Goal: Transaction & Acquisition: Purchase product/service

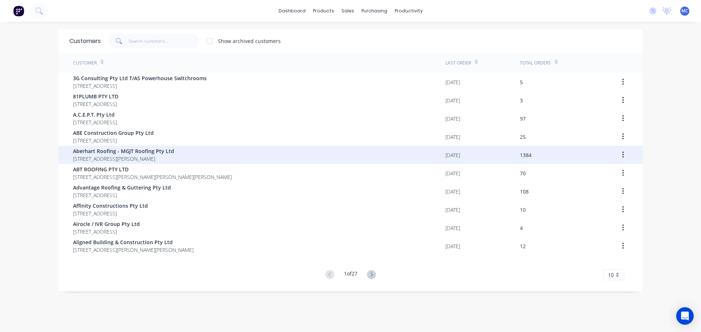
click at [90, 151] on span "Aberhart Roofing - MGJT Roofing Pty Ltd" at bounding box center [123, 151] width 101 height 8
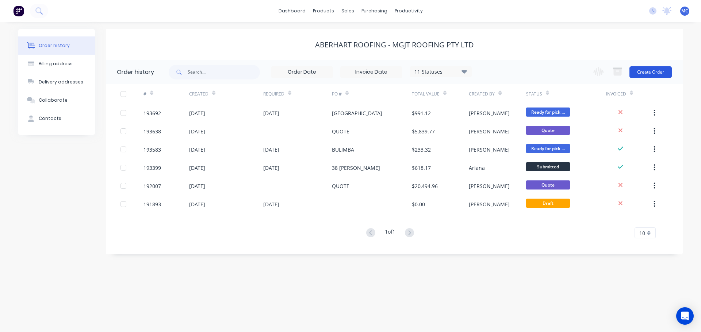
click at [654, 71] on button "Create Order" at bounding box center [650, 72] width 42 height 12
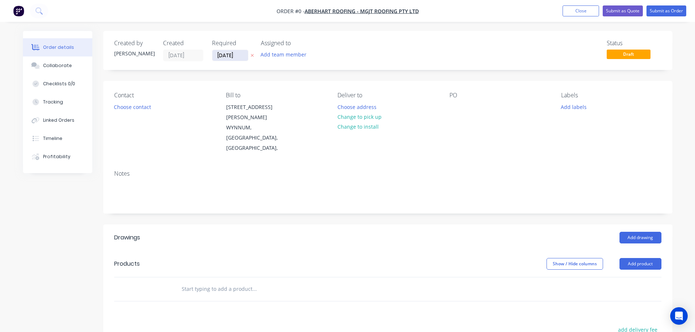
click at [230, 55] on input "[DATE]" at bounding box center [230, 55] width 36 height 11
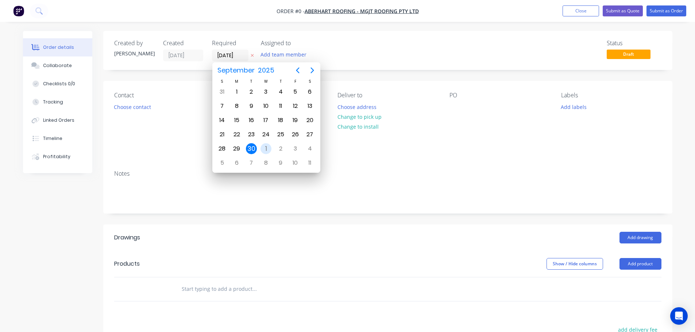
click at [266, 150] on div "1" at bounding box center [266, 148] width 11 height 11
type input "[DATE]"
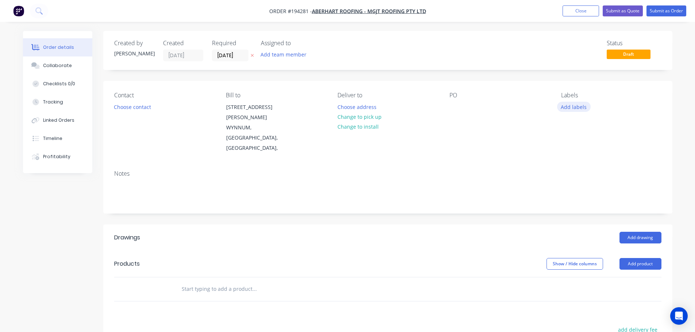
click at [577, 105] on button "Add labels" at bounding box center [574, 107] width 34 height 10
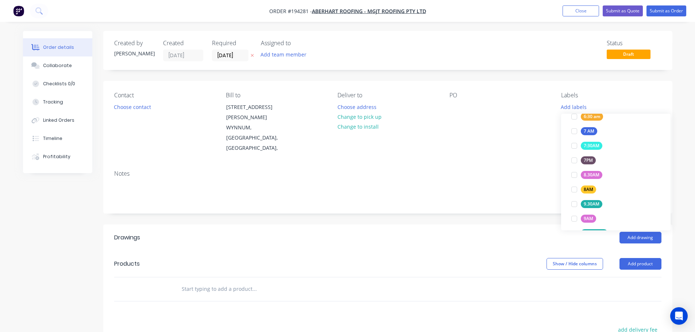
scroll to position [255, 0]
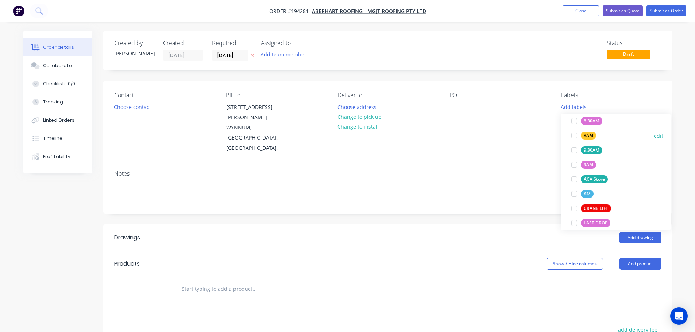
click at [576, 136] on div at bounding box center [574, 135] width 15 height 15
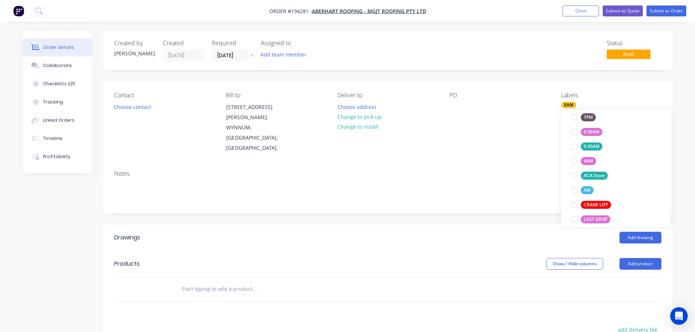
scroll to position [36, 0]
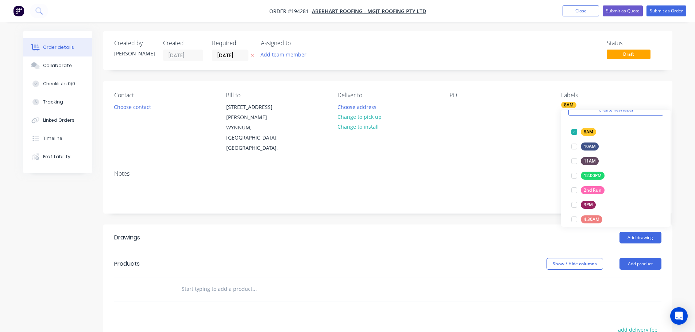
click at [541, 136] on div "Contact Choose contact Bill to [STREET_ADDRESS][PERSON_NAME], Deliver to Choose…" at bounding box center [387, 123] width 569 height 84
click at [635, 258] on button "Add product" at bounding box center [641, 264] width 42 height 12
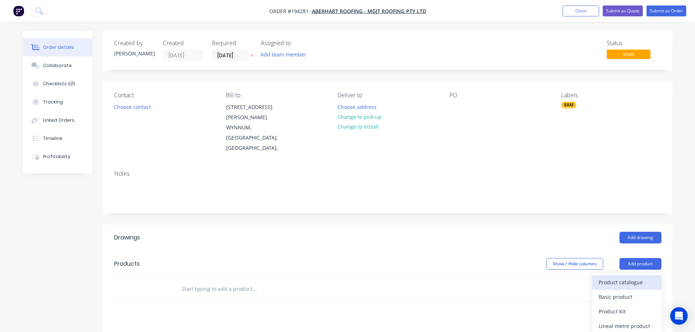
click at [610, 277] on div "Product catalogue" at bounding box center [627, 282] width 56 height 11
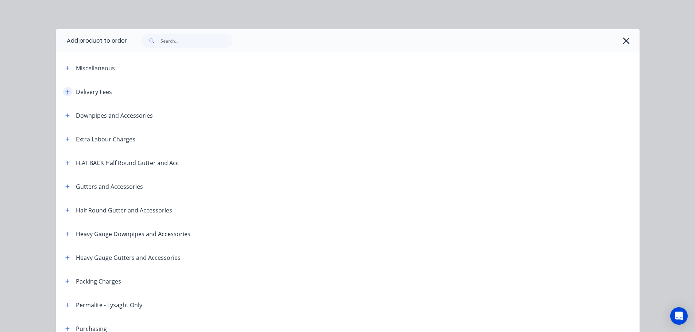
click at [66, 91] on icon "button" at bounding box center [67, 91] width 4 height 5
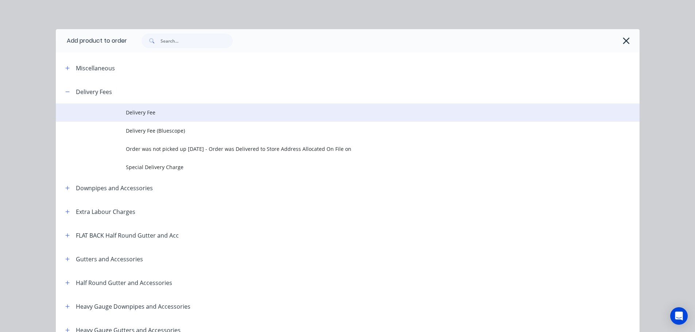
click at [145, 112] on span "Delivery Fee" at bounding box center [331, 113] width 411 height 8
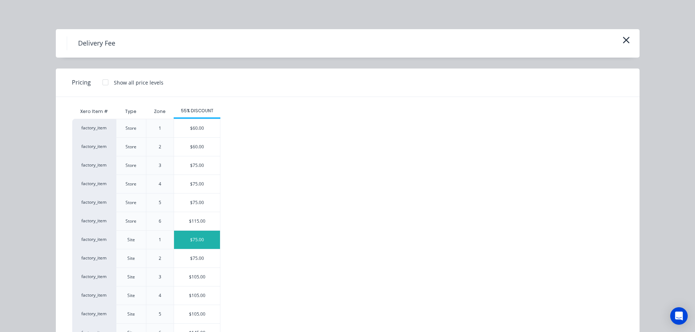
click at [198, 239] on div "$75.00" at bounding box center [197, 240] width 46 height 18
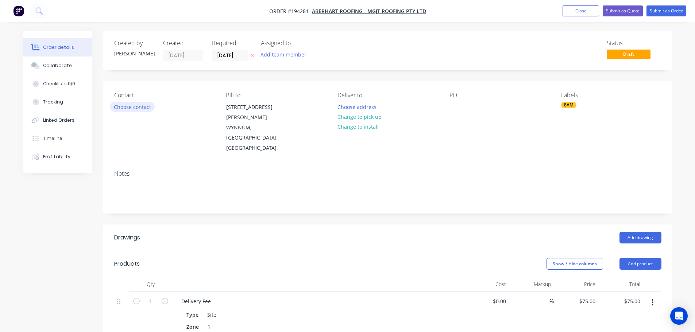
click at [135, 108] on button "Choose contact" at bounding box center [132, 107] width 45 height 10
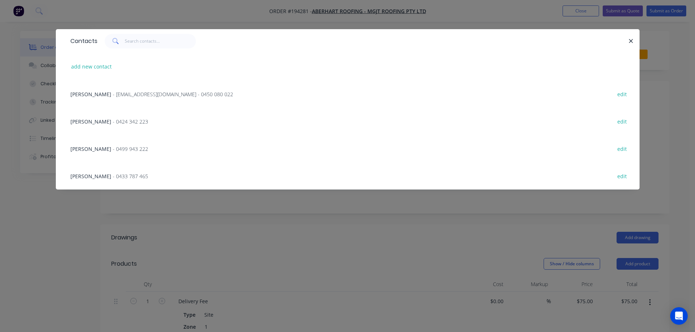
click at [113, 120] on span "- 0424 342 223" at bounding box center [130, 121] width 35 height 7
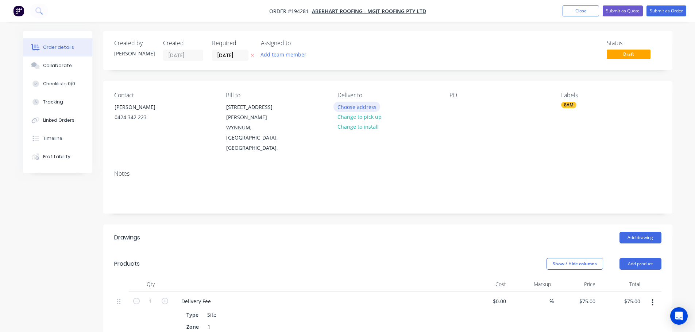
click at [353, 104] on button "Choose address" at bounding box center [357, 107] width 47 height 10
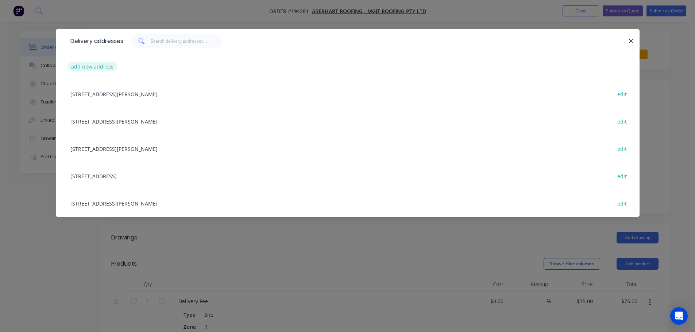
click at [84, 65] on button "add new address" at bounding box center [93, 67] width 50 height 10
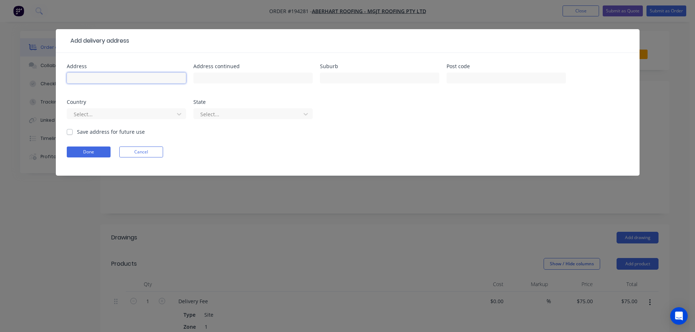
click at [87, 77] on input "text" at bounding box center [126, 78] width 119 height 11
type input "[STREET_ADDRESS][PERSON_NAME]"
type input "Newmarket"
click button "Done" at bounding box center [89, 152] width 44 height 11
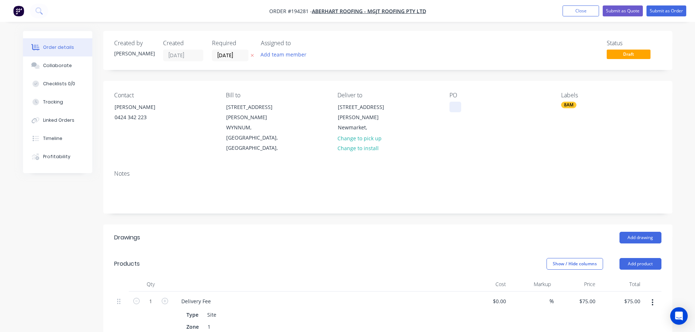
click at [456, 107] on div at bounding box center [456, 107] width 12 height 11
click at [638, 232] on button "Add drawing" at bounding box center [641, 238] width 42 height 12
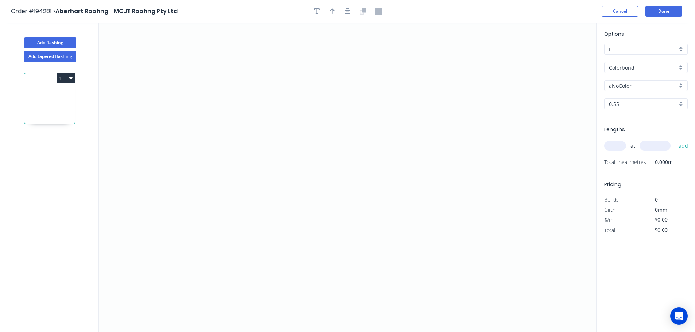
click at [624, 66] on input "Colorbond" at bounding box center [643, 68] width 68 height 8
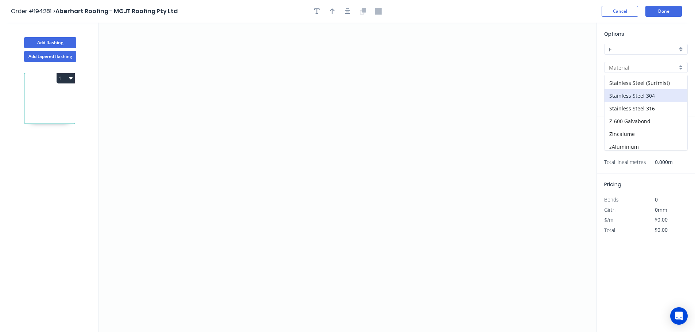
scroll to position [155, 0]
click at [621, 131] on div "Zincalume" at bounding box center [646, 131] width 83 height 13
type input "Zincalume"
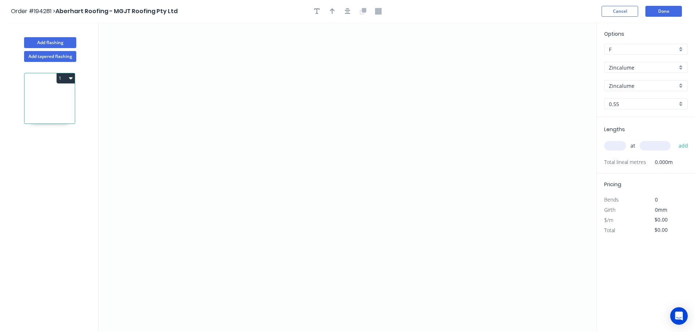
click at [616, 148] on input "text" at bounding box center [615, 145] width 22 height 9
type input "1"
type input "2400"
click at [675, 140] on button "add" at bounding box center [683, 146] width 17 height 12
click at [247, 70] on icon "0" at bounding box center [348, 178] width 498 height 310
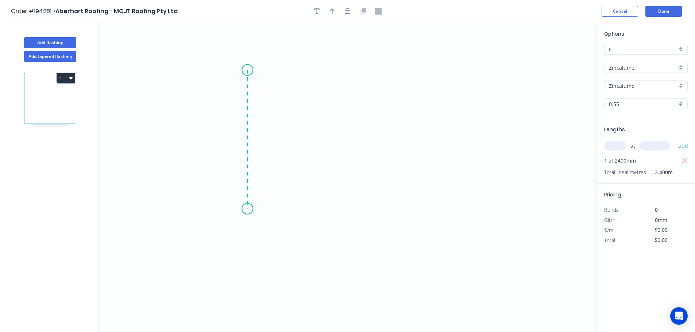
drag, startPoint x: 241, startPoint y: 209, endPoint x: 329, endPoint y: 207, distance: 88.0
click at [241, 209] on icon "0" at bounding box center [348, 178] width 498 height 310
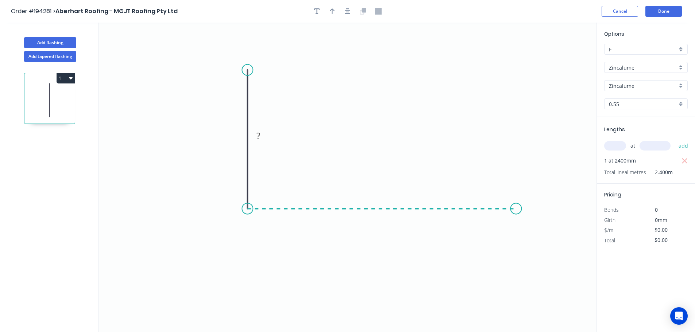
click at [516, 210] on icon "0 ?" at bounding box center [348, 178] width 498 height 310
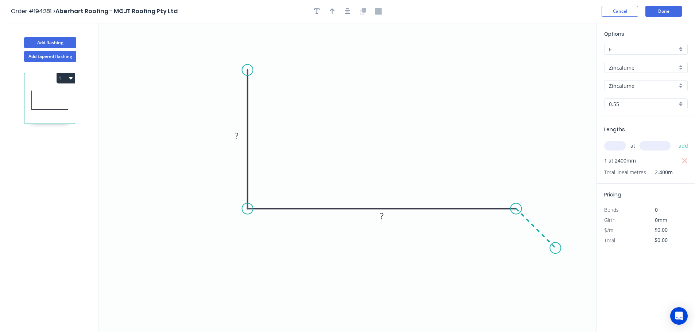
click at [556, 248] on icon "0 ? ?" at bounding box center [348, 178] width 498 height 310
click at [544, 216] on tspan "?" at bounding box center [544, 217] width 4 height 12
click at [331, 12] on icon "button" at bounding box center [332, 11] width 5 height 7
type input "$9.80"
type input "$23.52"
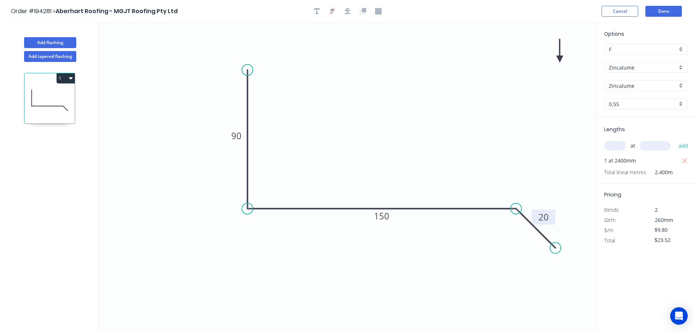
click at [560, 57] on icon at bounding box center [559, 50] width 7 height 23
drag, startPoint x: 560, startPoint y: 57, endPoint x: 395, endPoint y: 109, distance: 173.2
click at [403, 109] on icon at bounding box center [411, 104] width 21 height 21
click at [53, 41] on button "Add flashing" at bounding box center [50, 42] width 52 height 11
type input "$0.00"
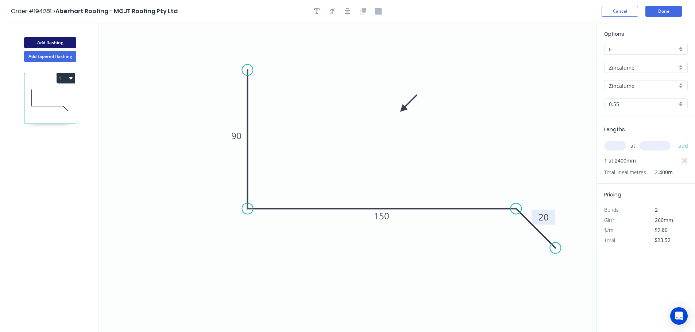
type input "$0.00"
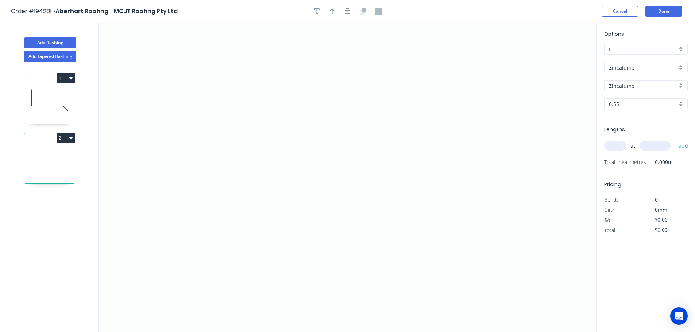
click at [617, 66] on input "Zincalume" at bounding box center [643, 68] width 68 height 8
click at [617, 79] on div "Colorbond" at bounding box center [646, 81] width 83 height 13
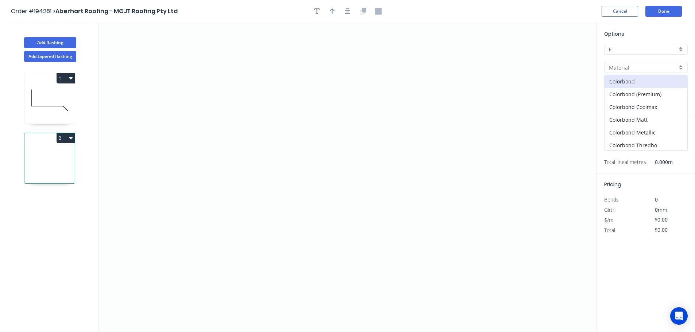
type input "Colorbond"
type input "aNoColor"
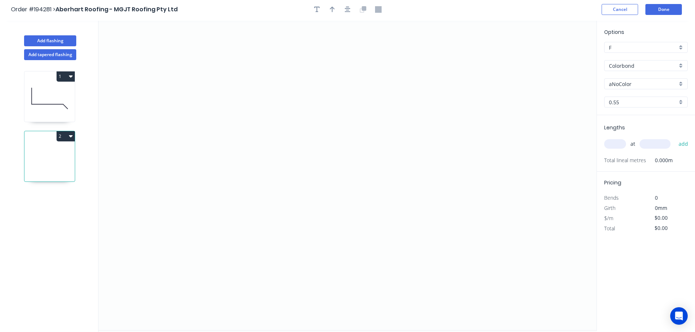
scroll to position [14, 0]
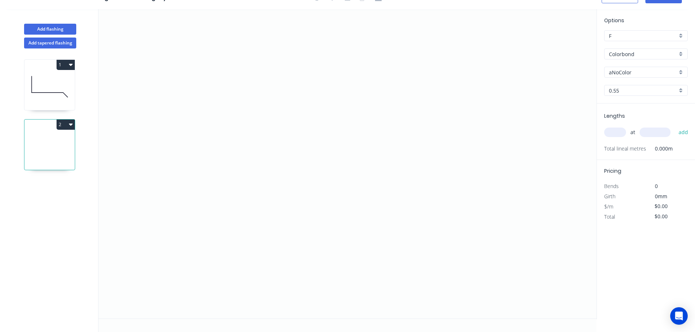
click at [622, 71] on input "aNoColor" at bounding box center [643, 73] width 68 height 8
click at [624, 147] on div "[PERSON_NAME]" at bounding box center [646, 146] width 83 height 13
type input "[PERSON_NAME]"
click at [617, 132] on input "text" at bounding box center [615, 132] width 22 height 9
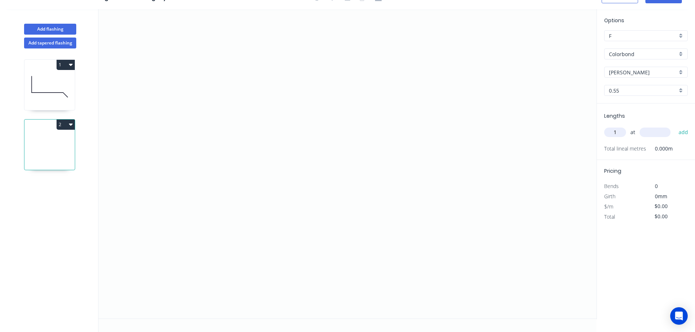
type input "1"
type input "4800"
click at [675, 126] on button "add" at bounding box center [683, 132] width 17 height 12
click at [231, 84] on icon "0" at bounding box center [348, 164] width 498 height 310
drag, startPoint x: 233, startPoint y: 203, endPoint x: 328, endPoint y: 196, distance: 95.8
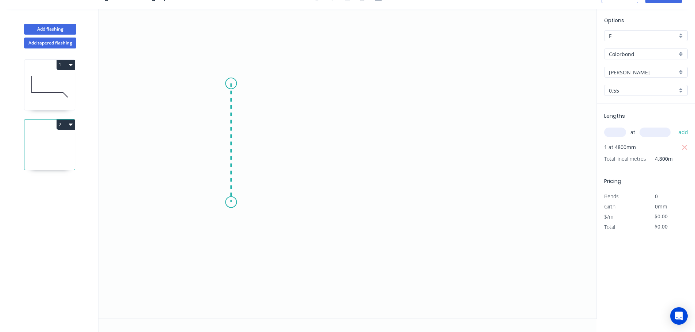
click at [234, 202] on icon "0" at bounding box center [348, 164] width 498 height 310
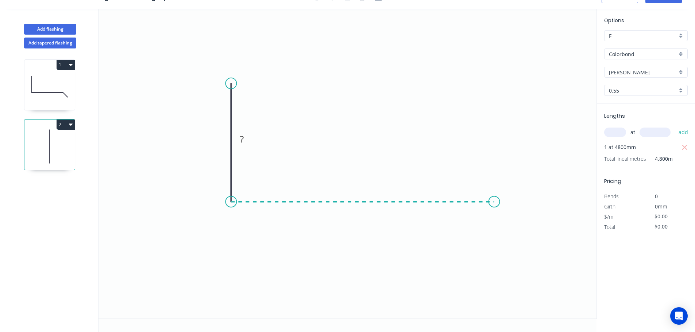
click at [494, 189] on icon "0 ?" at bounding box center [348, 164] width 498 height 310
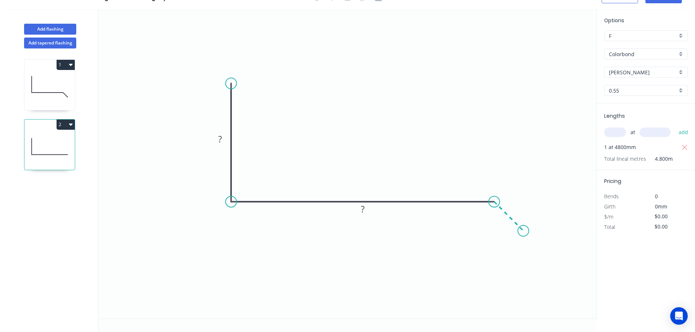
click at [524, 231] on icon "0 ? ?" at bounding box center [348, 164] width 498 height 310
click at [524, 231] on circle at bounding box center [523, 231] width 11 height 11
click at [515, 204] on tspan "?" at bounding box center [517, 205] width 4 height 12
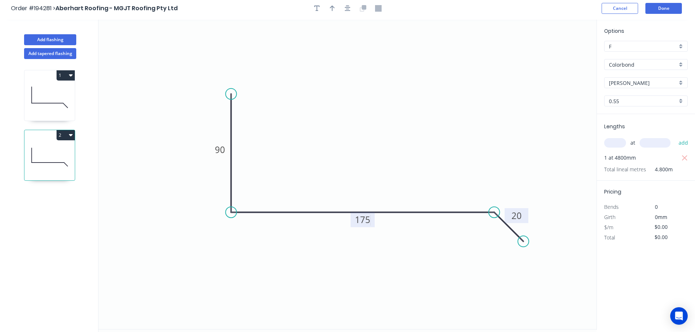
scroll to position [0, 0]
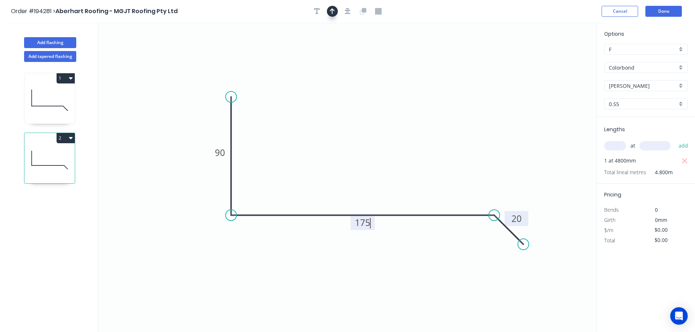
click at [331, 10] on icon "button" at bounding box center [332, 11] width 5 height 6
type input "$10.55"
click at [559, 58] on icon at bounding box center [559, 50] width 7 height 23
drag, startPoint x: 559, startPoint y: 58, endPoint x: 369, endPoint y: 130, distance: 203.3
click at [369, 130] on icon at bounding box center [375, 123] width 21 height 21
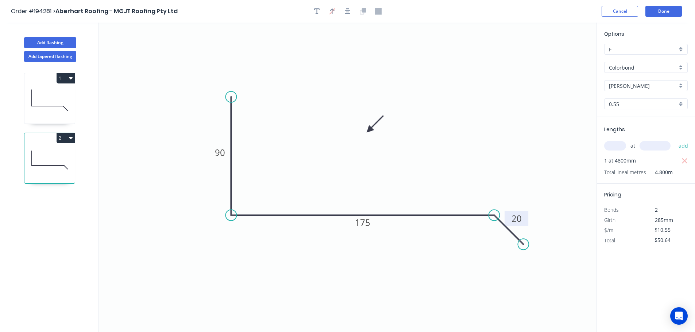
click at [60, 138] on button "2" at bounding box center [66, 138] width 18 height 10
click at [30, 154] on div "Duplicate" at bounding box center [40, 156] width 56 height 11
type input "$0.00"
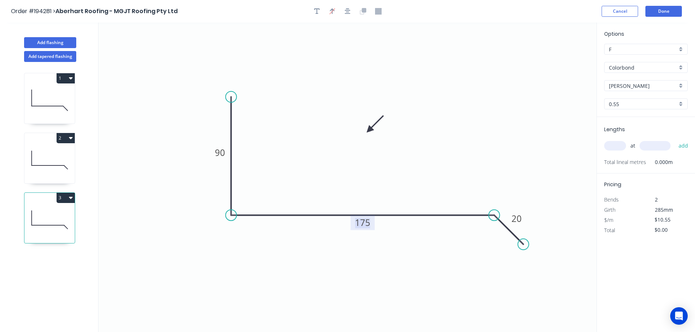
click at [363, 225] on tspan "175" at bounding box center [362, 223] width 15 height 12
type input "$12.62"
click at [520, 219] on tspan "20" at bounding box center [517, 219] width 10 height 12
click at [616, 147] on input "text" at bounding box center [615, 145] width 22 height 9
type input "2"
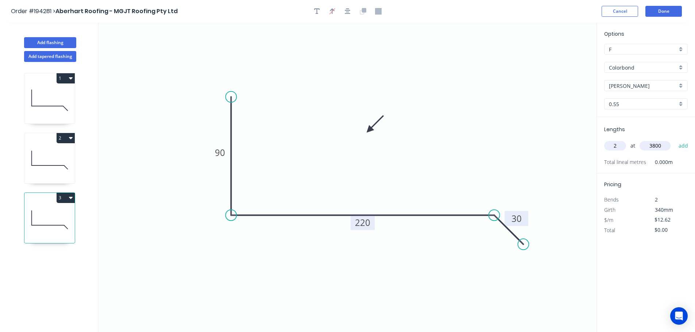
type input "3800"
click at [675, 140] on button "add" at bounding box center [683, 146] width 17 height 12
type input "$95.91"
click at [49, 40] on button "Add flashing" at bounding box center [50, 42] width 52 height 11
type input "$0.00"
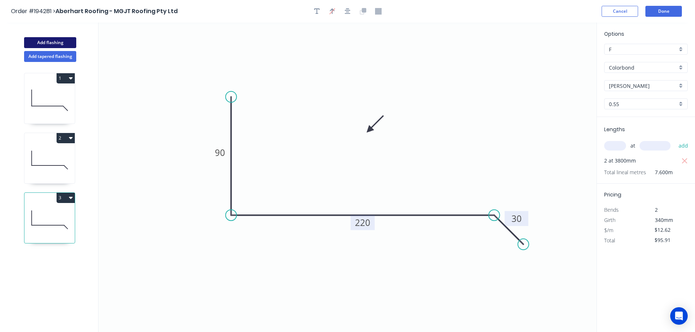
type input "$0.00"
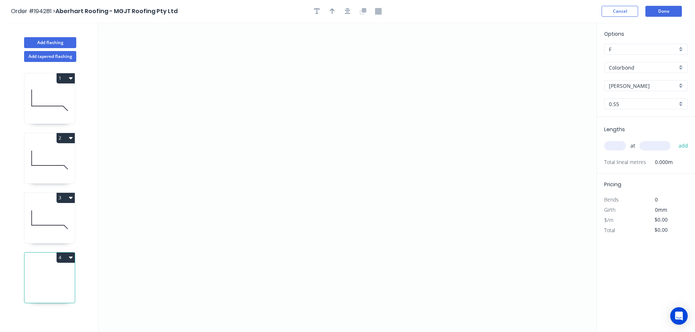
click at [627, 85] on input "[PERSON_NAME]" at bounding box center [643, 86] width 68 height 8
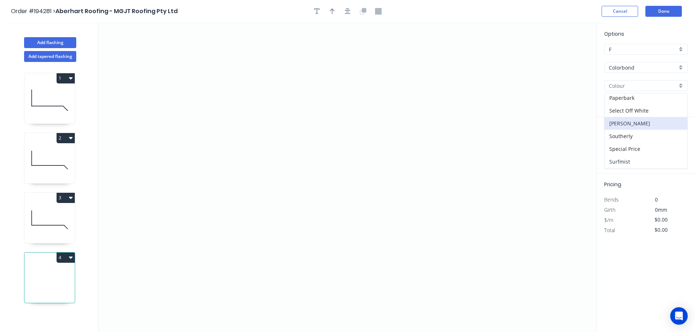
click at [625, 163] on div "Surfmist" at bounding box center [646, 161] width 83 height 13
type input "Surfmist"
click at [614, 144] on input "text" at bounding box center [615, 145] width 22 height 9
type input "1"
type input "4800"
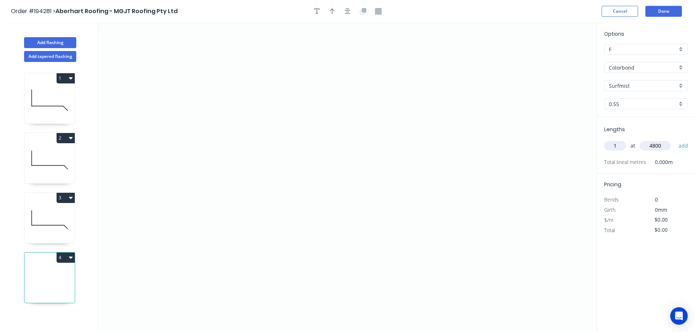
click at [675, 140] on button "add" at bounding box center [683, 146] width 17 height 12
click at [247, 203] on icon "0" at bounding box center [348, 178] width 498 height 310
click at [250, 92] on icon "0" at bounding box center [348, 178] width 498 height 310
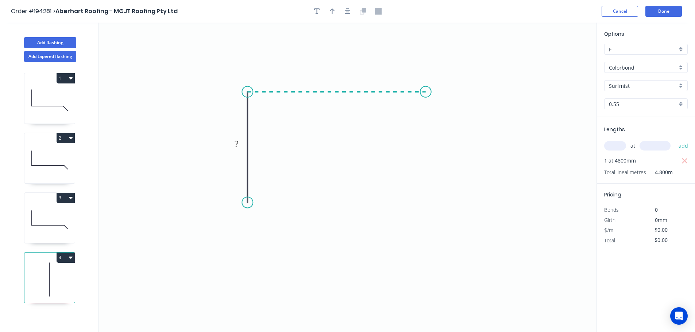
click at [426, 96] on icon "0 ?" at bounding box center [348, 178] width 498 height 310
click at [451, 68] on icon "0 ? ?" at bounding box center [348, 178] width 498 height 310
click at [451, 68] on circle at bounding box center [451, 66] width 11 height 11
click at [445, 83] on tspan "?" at bounding box center [446, 84] width 4 height 12
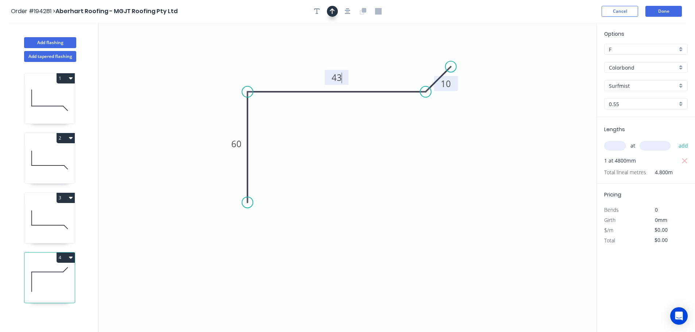
click at [329, 8] on button "button" at bounding box center [332, 11] width 11 height 11
type input "$8.47"
type input "$40.66"
click at [562, 58] on icon at bounding box center [559, 50] width 7 height 23
drag, startPoint x: 561, startPoint y: 58, endPoint x: 359, endPoint y: 167, distance: 229.2
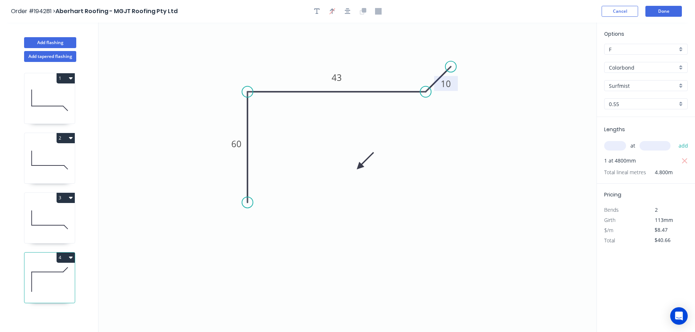
click at [359, 167] on icon at bounding box center [365, 160] width 21 height 21
click at [359, 167] on icon at bounding box center [367, 167] width 23 height 7
click at [53, 42] on button "Add flashing" at bounding box center [50, 42] width 52 height 11
type input "$0.00"
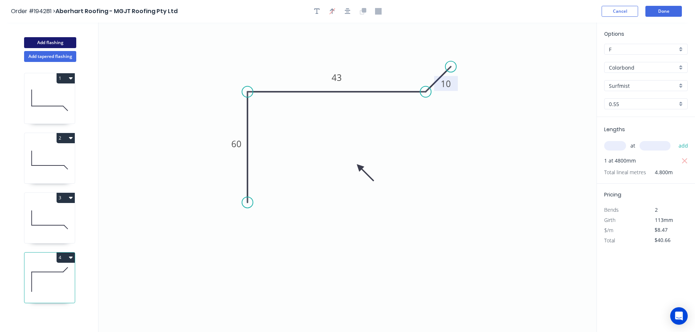
type input "$0.00"
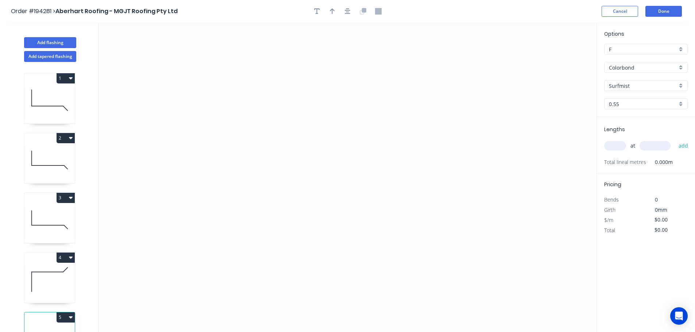
click at [625, 82] on input "Surfmist" at bounding box center [643, 86] width 68 height 8
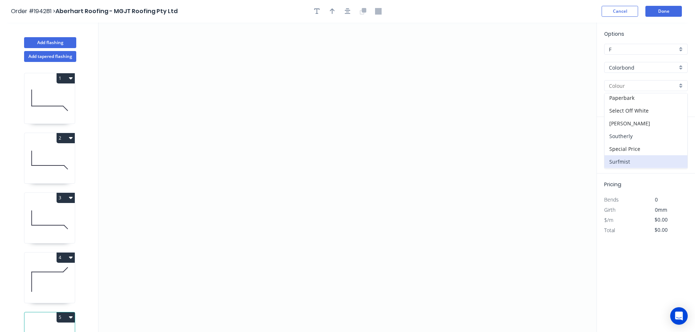
click at [621, 137] on div "Southerly" at bounding box center [646, 136] width 83 height 13
type input "Southerly"
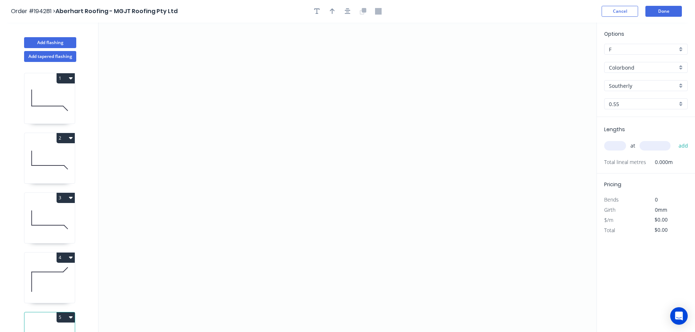
click at [614, 146] on input "text" at bounding box center [615, 145] width 22 height 9
type input "2"
type input "3800"
click at [675, 140] on button "add" at bounding box center [683, 146] width 17 height 12
click at [416, 69] on icon "0" at bounding box center [348, 178] width 498 height 310
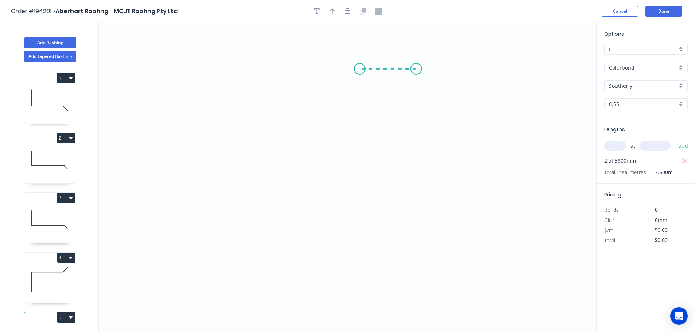
click at [360, 68] on icon "0" at bounding box center [348, 178] width 498 height 310
click at [350, 287] on icon "0 ?" at bounding box center [348, 178] width 498 height 310
click at [353, 286] on icon "0 ? ?" at bounding box center [348, 178] width 498 height 310
click at [354, 221] on icon "0 ? ? ?" at bounding box center [348, 178] width 498 height 310
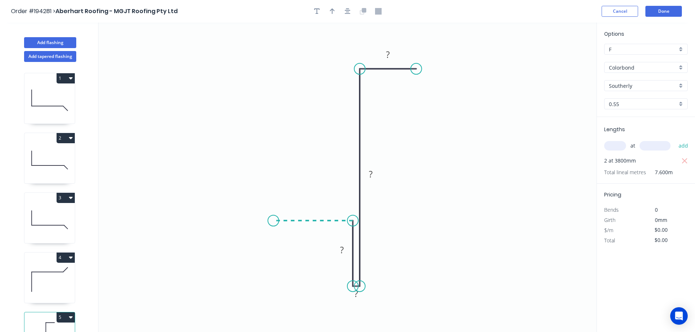
click at [273, 217] on icon "0 ? ? ? ?" at bounding box center [348, 178] width 498 height 310
click at [288, 271] on div "Feather" at bounding box center [309, 272] width 73 height 15
drag, startPoint x: 295, startPoint y: 200, endPoint x: 291, endPoint y: 187, distance: 13.4
click at [295, 187] on rect at bounding box center [284, 189] width 28 height 15
click at [286, 189] on tspan "15" at bounding box center [287, 189] width 10 height 12
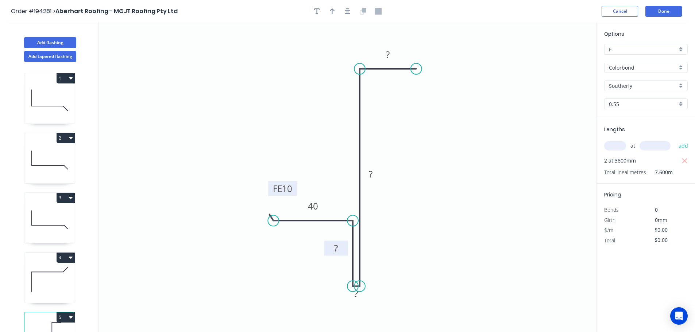
drag, startPoint x: 373, startPoint y: 247, endPoint x: 345, endPoint y: 246, distance: 27.8
click at [345, 246] on rect at bounding box center [336, 248] width 24 height 15
click at [335, 247] on tspan "?" at bounding box center [336, 248] width 4 height 12
click at [370, 306] on div "Hide measurement" at bounding box center [393, 305] width 73 height 15
click at [373, 177] on rect at bounding box center [370, 175] width 15 height 10
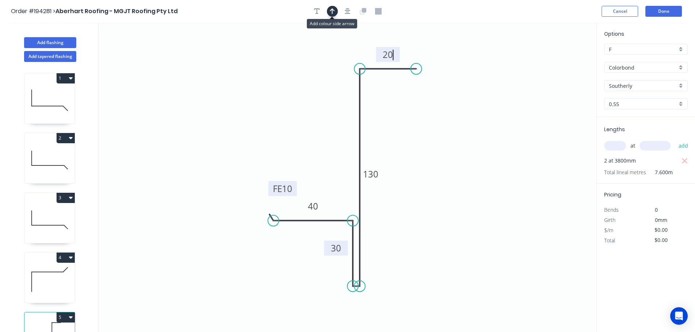
click at [331, 10] on icon "button" at bounding box center [332, 11] width 5 height 6
type input "$12.98"
type input "$98.65"
drag, startPoint x: 560, startPoint y: 57, endPoint x: 430, endPoint y: 143, distance: 155.9
click at [430, 143] on icon at bounding box center [430, 132] width 7 height 23
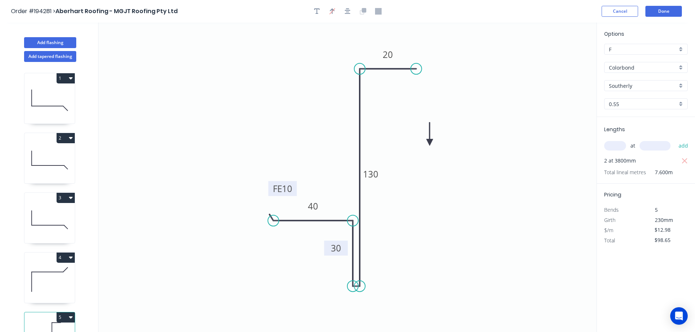
click at [430, 143] on icon at bounding box center [430, 134] width 7 height 23
click at [51, 272] on icon at bounding box center [49, 280] width 50 height 47
type input "Surfmist"
type input "$8.47"
type input "$40.66"
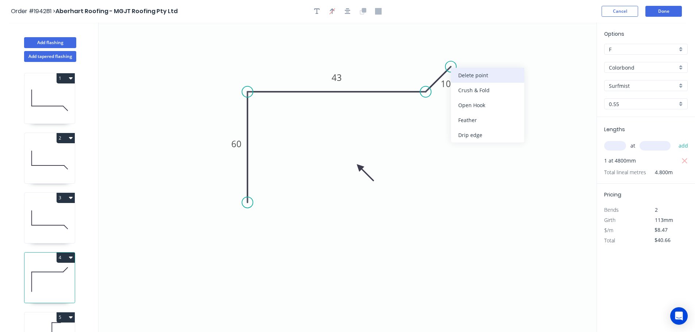
click at [473, 73] on div "Delete point" at bounding box center [487, 75] width 73 height 15
type input "$0.00"
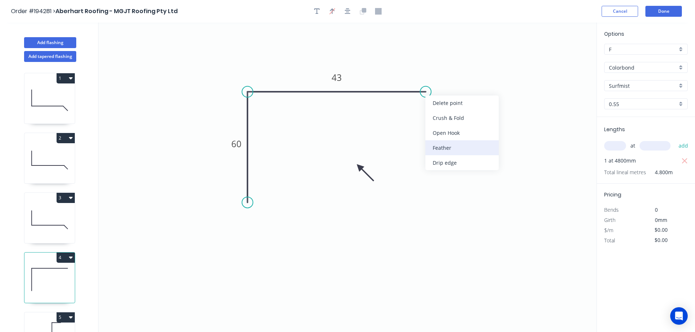
click at [444, 147] on div "Feather" at bounding box center [461, 147] width 73 height 15
type input "$8.47"
type input "$40.66"
click at [445, 113] on div "Flip bend" at bounding box center [460, 115] width 73 height 15
drag, startPoint x: 452, startPoint y: 104, endPoint x: 451, endPoint y: 100, distance: 3.8
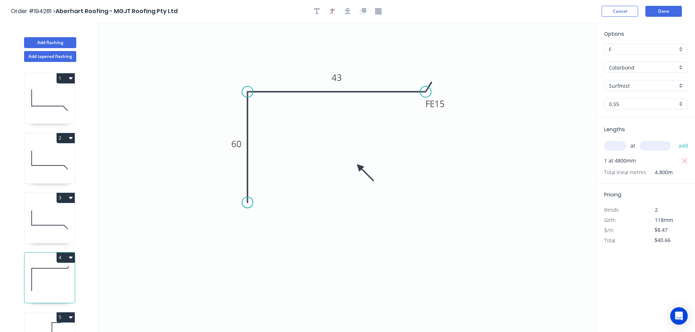
click at [451, 100] on icon "0 60 FE 15 43" at bounding box center [348, 178] width 498 height 310
drag, startPoint x: 447, startPoint y: 101, endPoint x: 439, endPoint y: 58, distance: 43.8
click at [439, 58] on rect at bounding box center [428, 62] width 28 height 15
click at [433, 62] on tspan "15" at bounding box center [432, 61] width 10 height 12
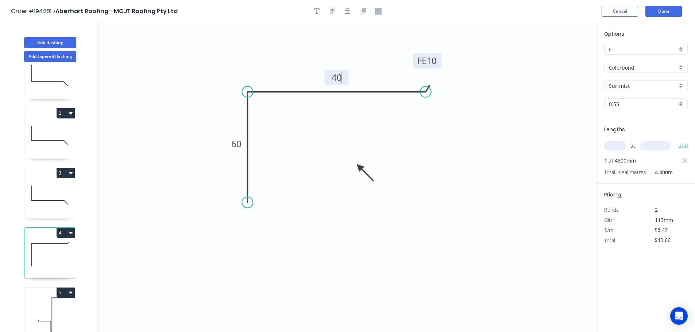
scroll to position [32, 0]
click at [59, 298] on icon at bounding box center [49, 313] width 50 height 47
type input "Southerly"
type input "$12.98"
type input "$98.65"
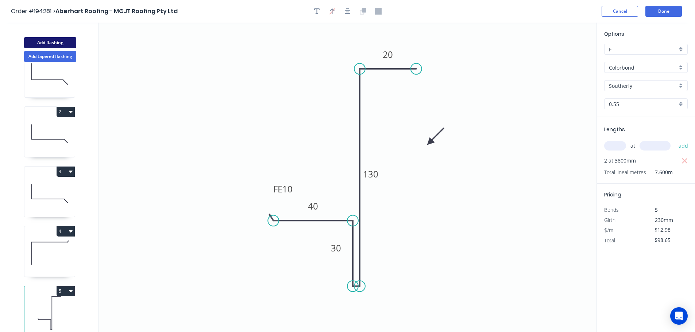
click at [51, 41] on button "Add flashing" at bounding box center [50, 42] width 52 height 11
type input "$0.00"
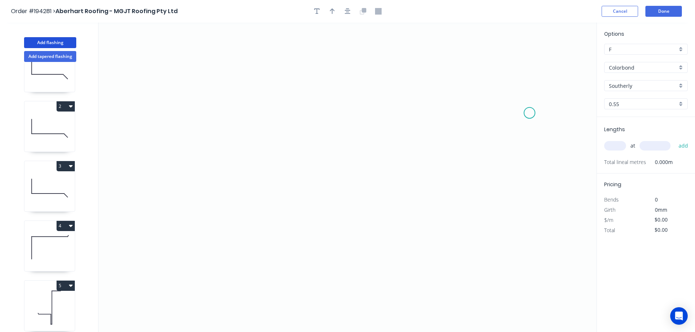
click at [530, 113] on icon "0" at bounding box center [348, 178] width 498 height 310
click at [494, 76] on icon "0" at bounding box center [348, 178] width 498 height 310
click at [255, 72] on icon "0 ?" at bounding box center [348, 178] width 498 height 310
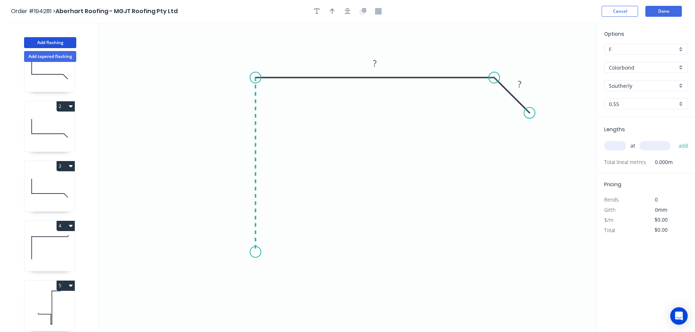
click at [261, 253] on icon "0 ? ?" at bounding box center [348, 178] width 498 height 310
click at [262, 252] on icon "0 ? ? ?" at bounding box center [348, 178] width 498 height 310
click at [260, 183] on icon "0 ? ? ? ?" at bounding box center [348, 178] width 498 height 310
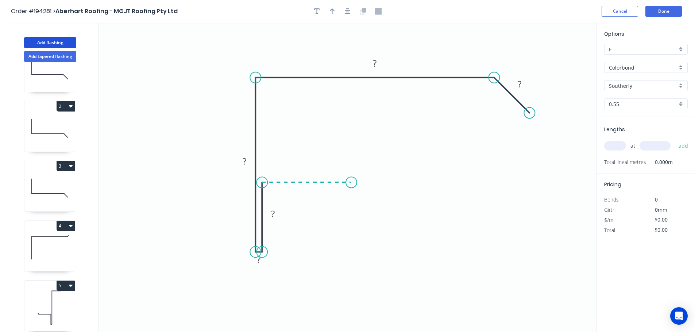
click at [351, 182] on icon "0 ? ? ? ? ?" at bounding box center [348, 178] width 498 height 310
click at [367, 235] on div "Feather" at bounding box center [388, 236] width 73 height 15
click at [368, 205] on div "Flip bend" at bounding box center [389, 207] width 73 height 15
drag, startPoint x: 357, startPoint y: 161, endPoint x: 370, endPoint y: 152, distance: 15.2
click at [370, 151] on icon "0 FE 15 ? ? ? ? ? ?" at bounding box center [348, 178] width 498 height 310
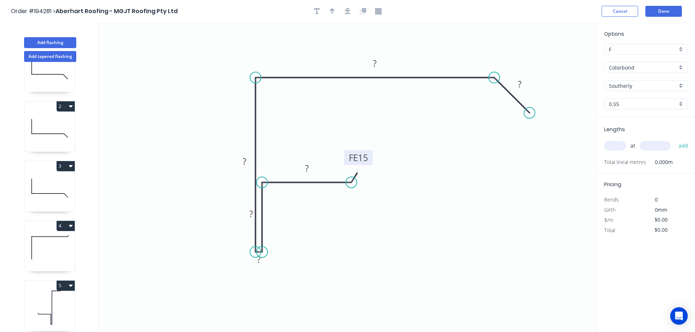
drag, startPoint x: 355, startPoint y: 157, endPoint x: 373, endPoint y: 147, distance: 20.6
click at [373, 150] on rect at bounding box center [358, 157] width 28 height 15
click at [368, 153] on tspan "15" at bounding box center [368, 153] width 10 height 12
drag, startPoint x: 242, startPoint y: 210, endPoint x: 277, endPoint y: 206, distance: 34.5
click at [278, 206] on rect at bounding box center [287, 210] width 24 height 15
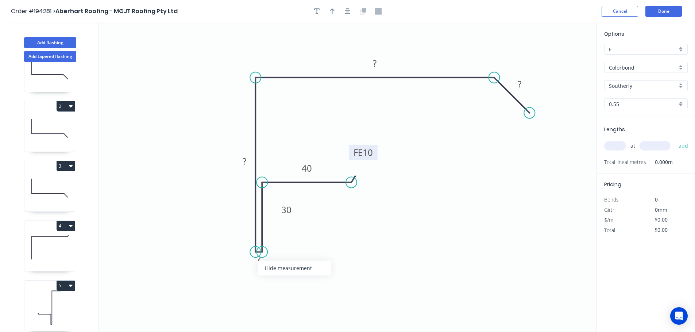
click at [281, 267] on div "Hide measurement" at bounding box center [294, 268] width 73 height 15
click at [245, 160] on tspan "?" at bounding box center [245, 161] width 4 height 12
click at [331, 9] on icon "button" at bounding box center [332, 11] width 5 height 6
type input "$17.94"
click at [561, 59] on icon at bounding box center [559, 50] width 7 height 23
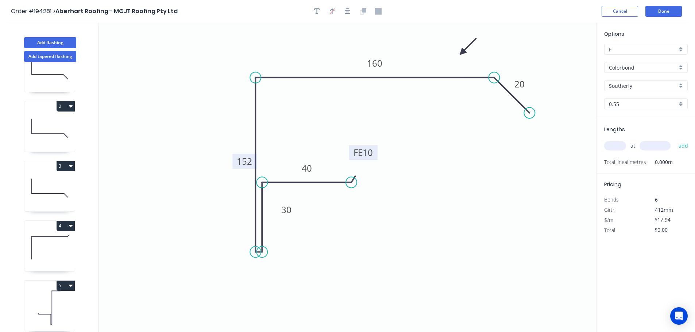
drag, startPoint x: 561, startPoint y: 59, endPoint x: 452, endPoint y: 53, distance: 108.9
click at [458, 52] on icon at bounding box center [468, 46] width 21 height 21
click at [620, 149] on input "text" at bounding box center [615, 145] width 22 height 9
type input "1"
type input "4800"
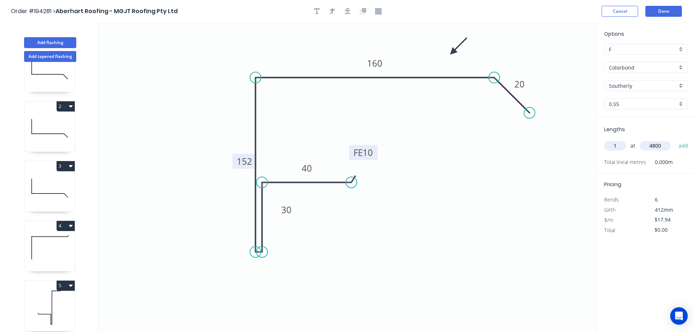
click at [675, 140] on button "add" at bounding box center [683, 146] width 17 height 12
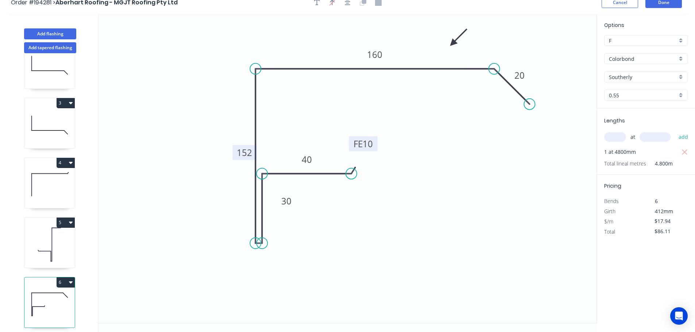
scroll to position [14, 0]
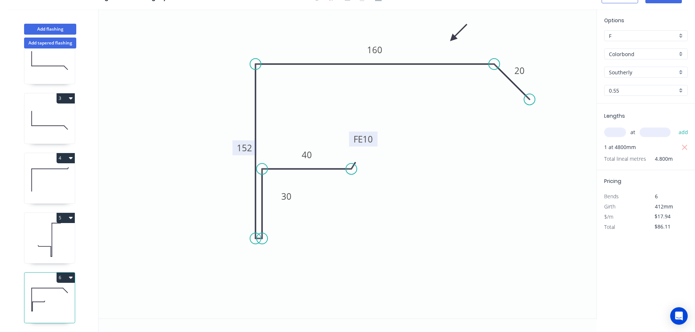
click at [59, 273] on button "6" at bounding box center [66, 278] width 18 height 10
click at [29, 291] on div "Duplicate" at bounding box center [40, 296] width 56 height 11
type input "$0.00"
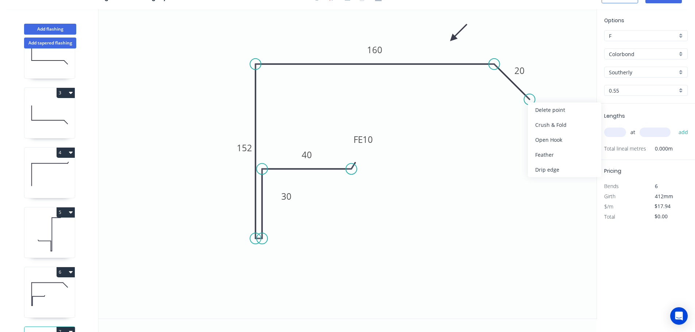
click at [546, 109] on div "Delete point" at bounding box center [564, 110] width 73 height 15
click at [375, 46] on tspan "160" at bounding box center [374, 50] width 15 height 12
type input "$17.13"
click at [613, 132] on input "text" at bounding box center [615, 132] width 22 height 9
type input "1"
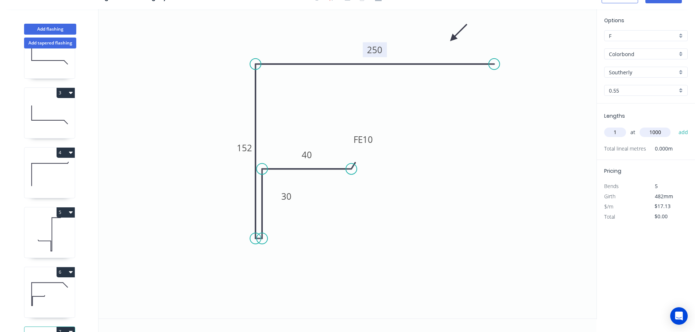
type input "1000"
click at [675, 126] on button "add" at bounding box center [683, 132] width 17 height 12
type input "$17.13"
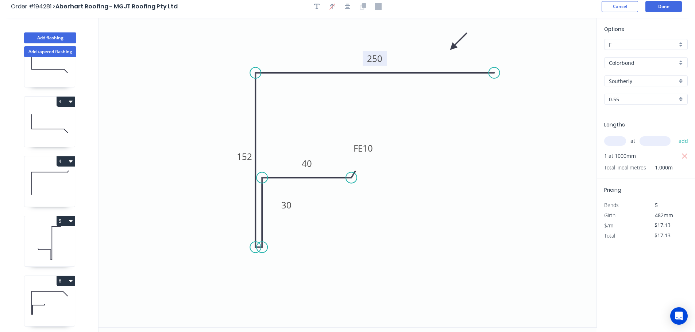
scroll to position [0, 0]
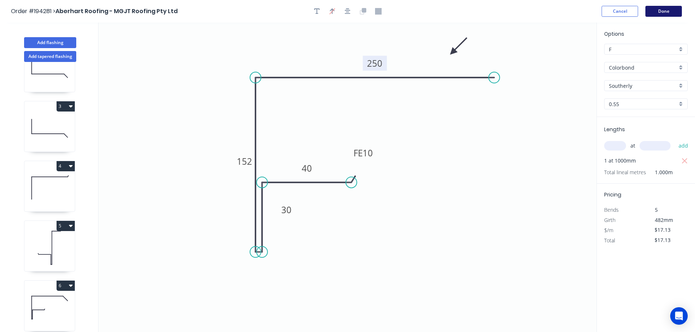
click at [664, 11] on button "Done" at bounding box center [664, 11] width 36 height 11
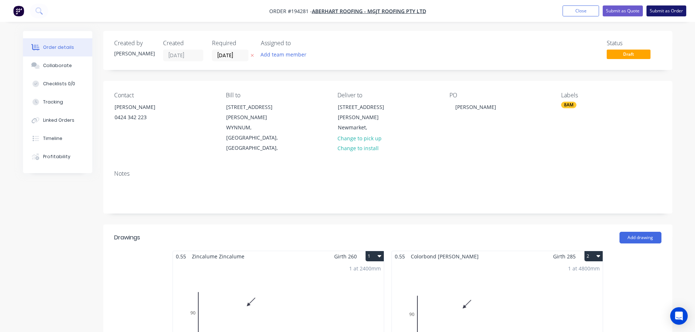
click at [667, 11] on button "Submit as Order" at bounding box center [667, 10] width 40 height 11
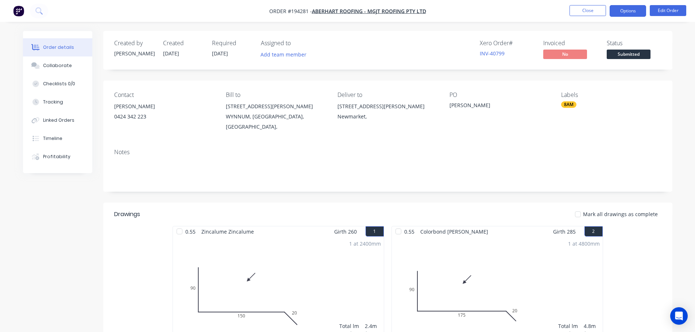
click at [627, 12] on button "Options" at bounding box center [628, 11] width 36 height 12
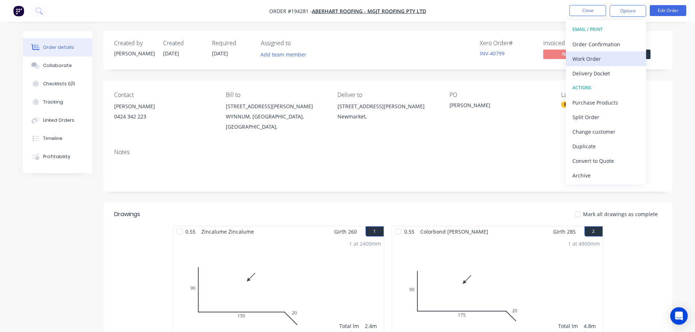
click at [593, 55] on div "Work Order" at bounding box center [606, 59] width 67 height 11
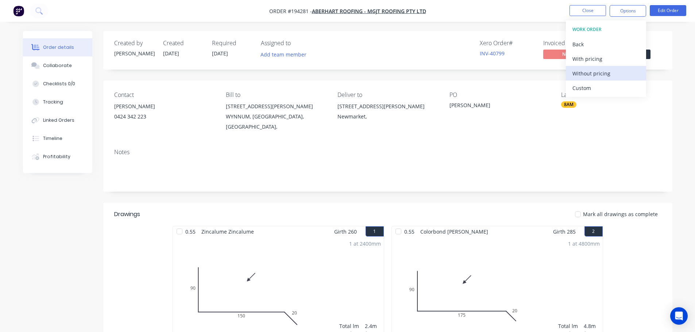
click at [585, 72] on div "Without pricing" at bounding box center [606, 73] width 67 height 11
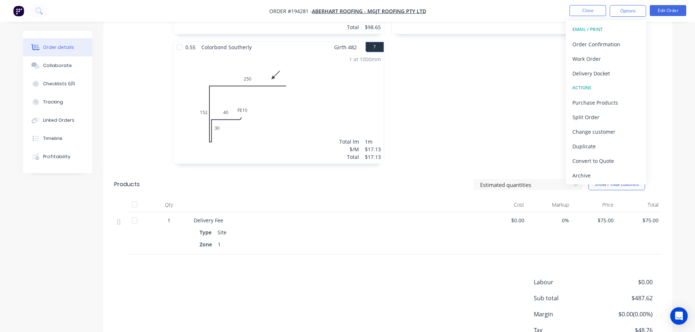
scroll to position [619, 0]
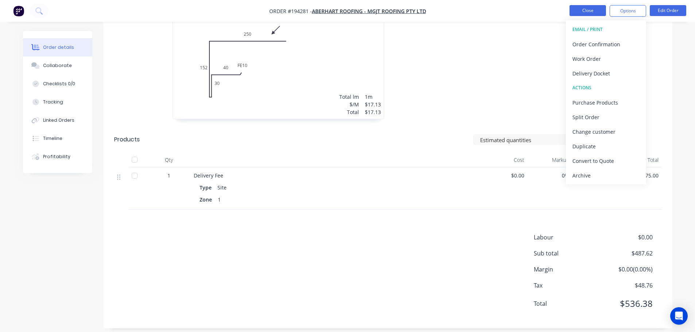
click at [584, 11] on button "Close" at bounding box center [588, 10] width 36 height 11
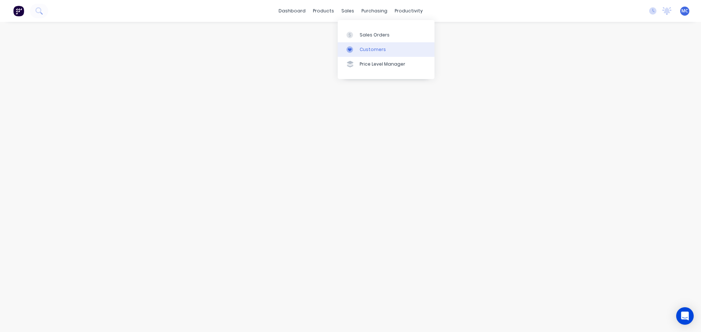
click at [369, 47] on div "Customers" at bounding box center [372, 49] width 26 height 7
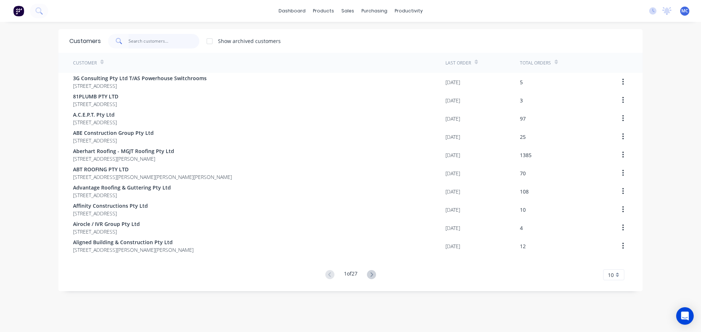
click at [151, 37] on input "text" at bounding box center [163, 41] width 71 height 15
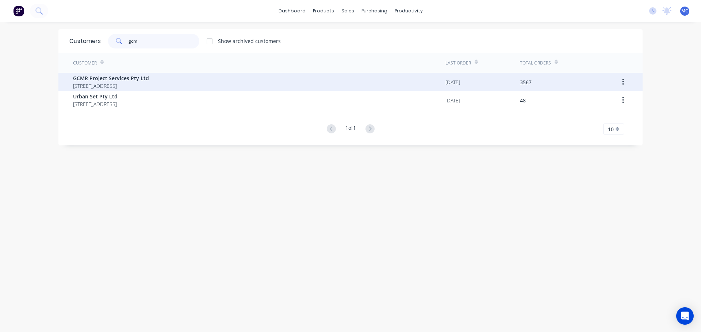
type input "gcm"
click at [103, 76] on span "GCMR Project Services Pty Ltd" at bounding box center [111, 78] width 76 height 8
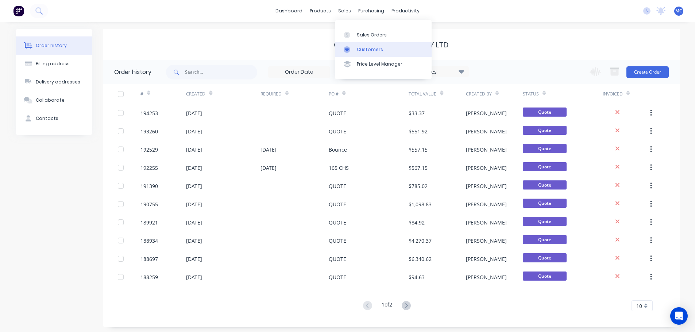
click at [367, 51] on div "Customers" at bounding box center [370, 49] width 26 height 7
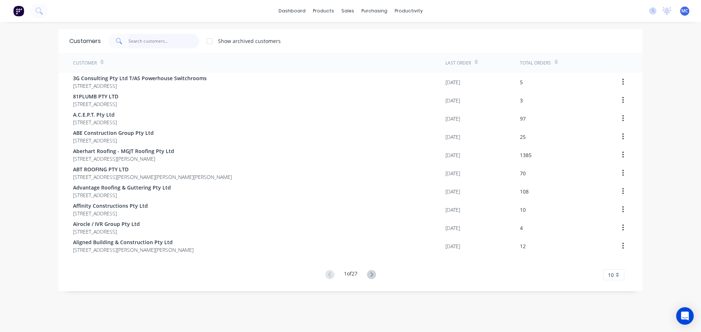
drag, startPoint x: 155, startPoint y: 38, endPoint x: 151, endPoint y: 43, distance: 6.1
click at [155, 39] on input "text" at bounding box center [163, 41] width 71 height 15
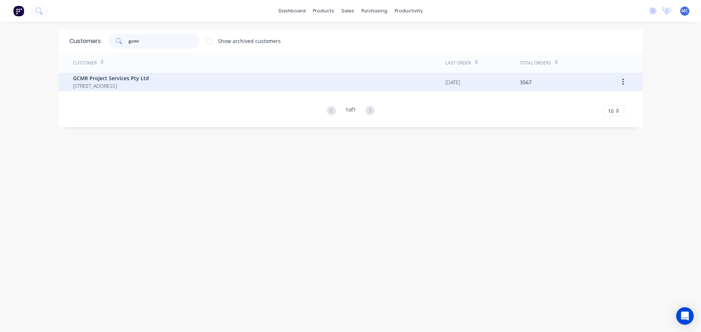
type input "gcmr"
click at [124, 80] on span "GCMR Project Services Pty Ltd" at bounding box center [111, 78] width 76 height 8
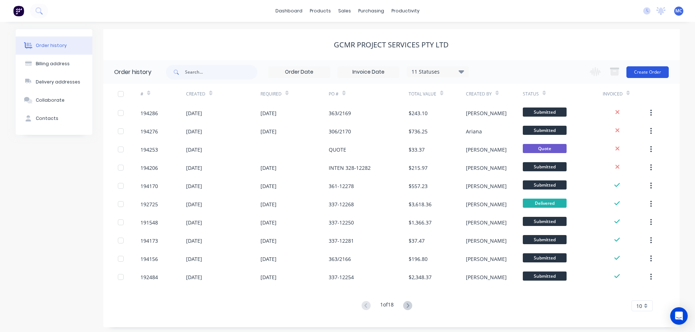
click at [647, 71] on button "Create Order" at bounding box center [648, 72] width 42 height 12
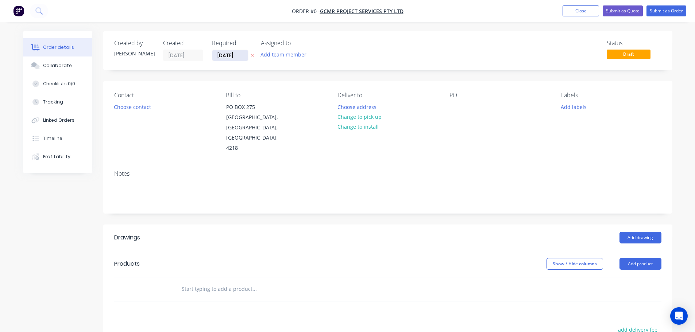
click at [233, 54] on input "[DATE]" at bounding box center [230, 55] width 36 height 11
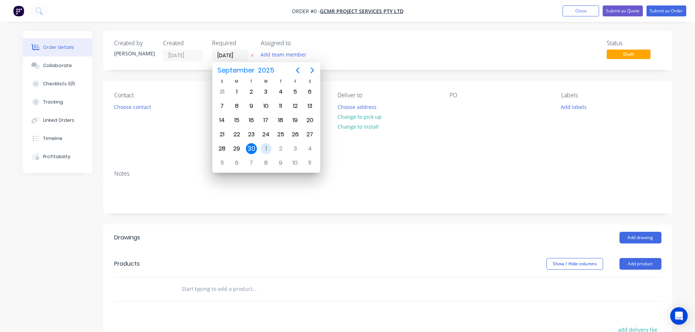
click at [265, 148] on div "1" at bounding box center [266, 148] width 11 height 11
type input "[DATE]"
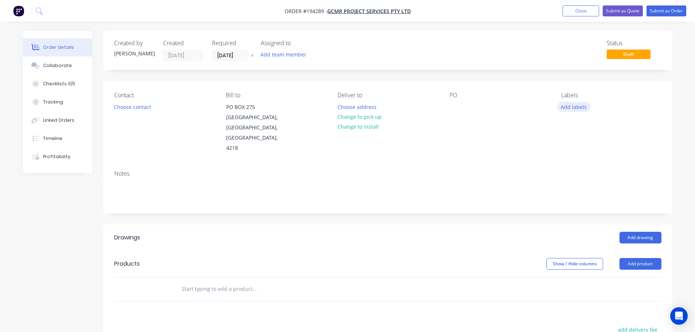
click at [579, 109] on button "Add labels" at bounding box center [574, 107] width 34 height 10
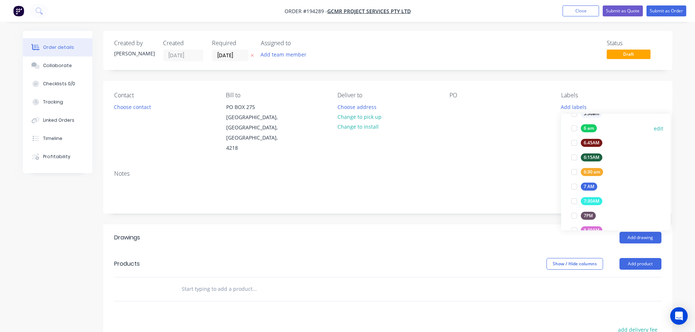
click at [574, 127] on div at bounding box center [574, 128] width 15 height 15
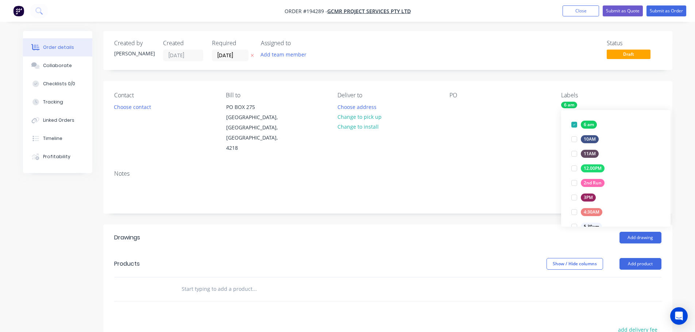
click at [526, 134] on div "PO" at bounding box center [500, 123] width 100 height 62
click at [134, 108] on button "Choose contact" at bounding box center [132, 107] width 45 height 10
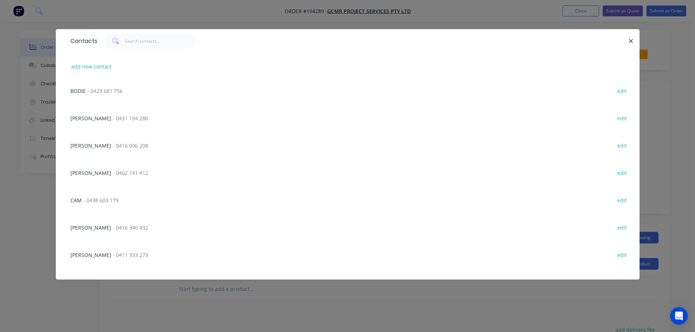
scroll to position [328, 0]
click at [113, 230] on span "- 0411 333 273" at bounding box center [130, 231] width 35 height 7
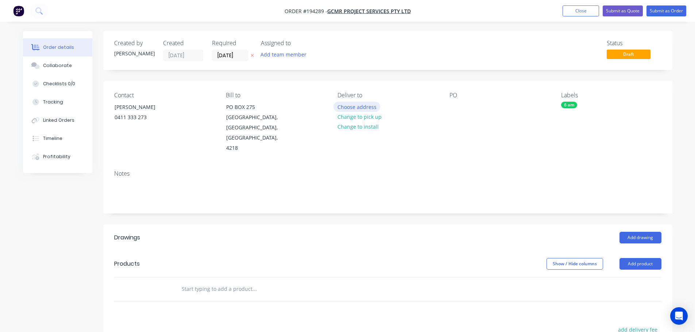
click at [357, 108] on button "Choose address" at bounding box center [357, 107] width 47 height 10
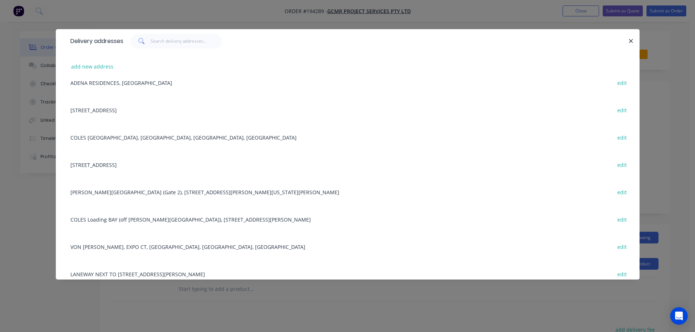
scroll to position [547, 0]
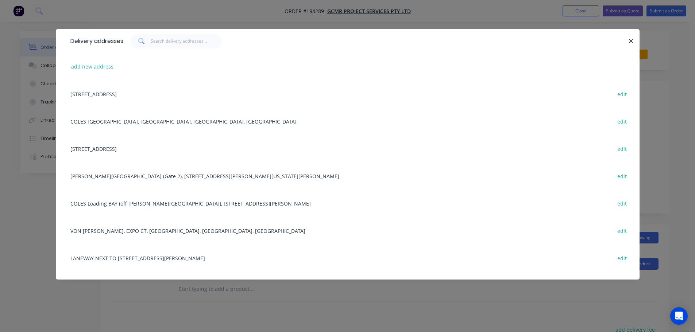
click at [173, 204] on div "COLES Loading BAY (off [PERSON_NAME][GEOGRAPHIC_DATA]), [STREET_ADDRESS][PERSON…" at bounding box center [348, 203] width 562 height 27
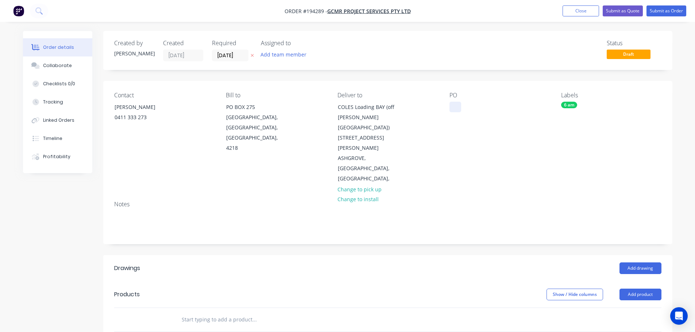
click at [454, 104] on div at bounding box center [456, 107] width 12 height 11
click at [634, 263] on button "Add drawing" at bounding box center [641, 269] width 42 height 12
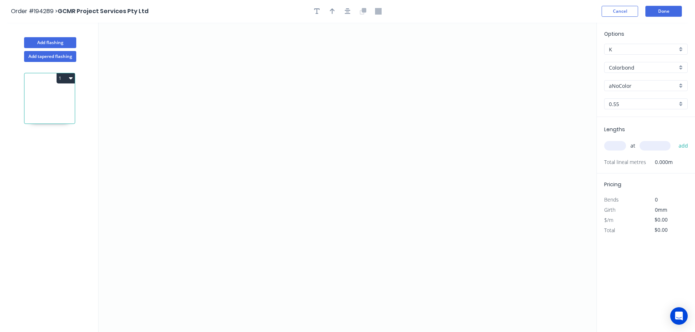
click at [624, 67] on input "Colorbond" at bounding box center [643, 68] width 68 height 8
click at [623, 128] on div "Zincalume" at bounding box center [646, 131] width 83 height 13
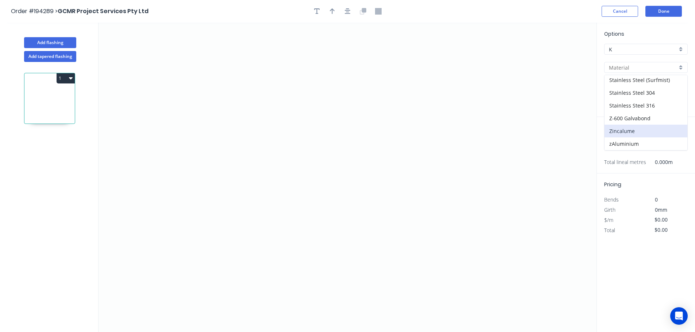
type input "Zincalume"
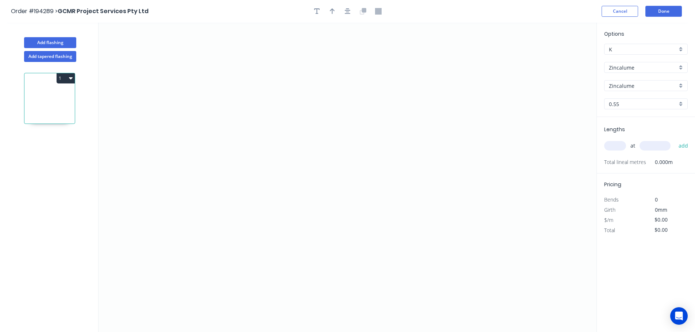
click at [615, 144] on input "text" at bounding box center [615, 145] width 22 height 9
type input "1"
type input "700"
click at [675, 140] on button "add" at bounding box center [683, 146] width 17 height 12
drag, startPoint x: 270, startPoint y: 94, endPoint x: 394, endPoint y: 86, distance: 124.3
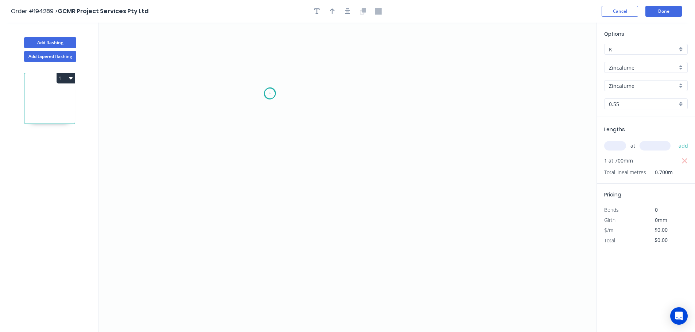
click at [273, 93] on icon "0" at bounding box center [348, 178] width 498 height 310
click at [452, 87] on icon "0" at bounding box center [348, 178] width 498 height 310
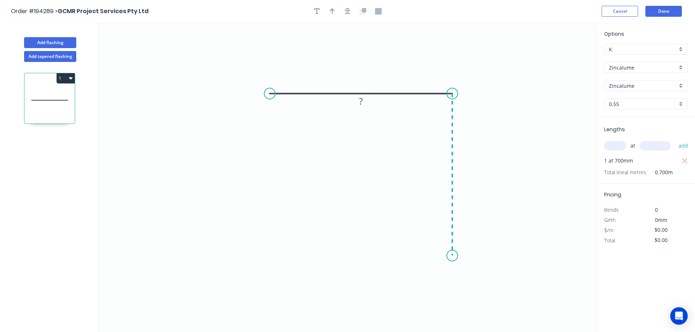
drag, startPoint x: 451, startPoint y: 256, endPoint x: 466, endPoint y: 258, distance: 15.4
click at [453, 256] on icon "0 ?" at bounding box center [348, 178] width 498 height 310
click at [478, 289] on icon "0 ? ?" at bounding box center [348, 178] width 498 height 310
click at [455, 274] on tspan "?" at bounding box center [457, 275] width 4 height 12
type input "$8.71"
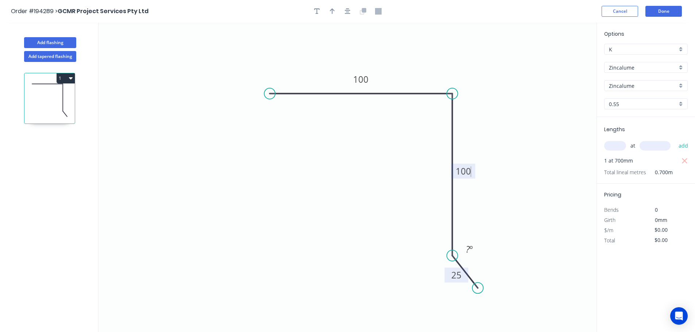
type input "$8.71"
click at [288, 119] on div "Crush & Fold" at bounding box center [305, 118] width 73 height 15
type input "$10.15"
click at [290, 117] on div "Flip bend" at bounding box center [307, 119] width 73 height 15
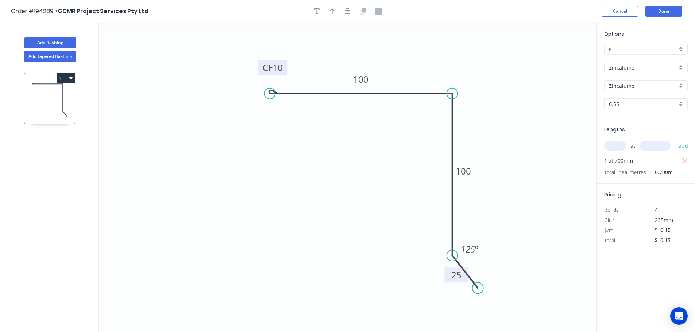
drag, startPoint x: 292, startPoint y: 106, endPoint x: 279, endPoint y: 65, distance: 42.9
click at [283, 66] on rect at bounding box center [272, 67] width 29 height 15
click at [275, 64] on tspan "10" at bounding box center [275, 65] width 10 height 12
click at [332, 11] on icon "button" at bounding box center [332, 11] width 5 height 7
drag, startPoint x: 560, startPoint y: 56, endPoint x: 359, endPoint y: 180, distance: 236.3
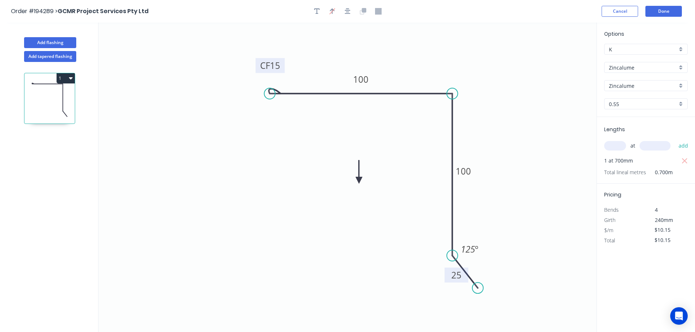
click at [359, 180] on icon at bounding box center [359, 172] width 7 height 23
click at [45, 43] on button "Add flashing" at bounding box center [50, 42] width 52 height 11
type input "$0.00"
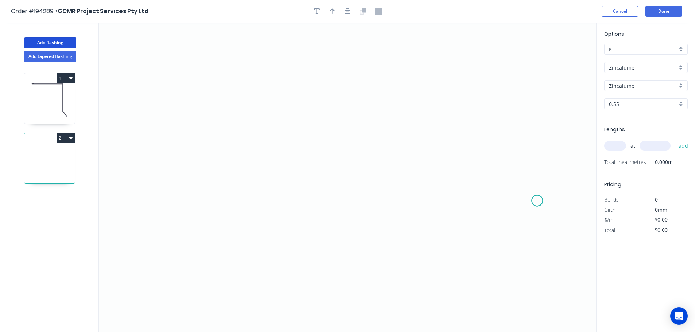
click at [538, 201] on icon "0" at bounding box center [348, 178] width 498 height 310
click at [425, 162] on icon at bounding box center [481, 181] width 113 height 39
click at [425, 58] on icon at bounding box center [425, 110] width 0 height 104
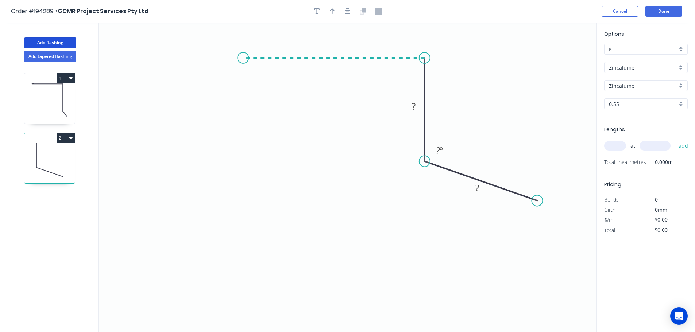
click at [243, 61] on icon "0 ? ? ? º" at bounding box center [348, 178] width 498 height 310
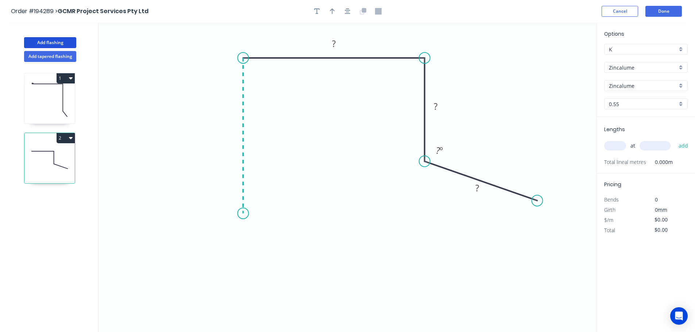
click at [239, 214] on icon "0 ? ? ? ? º" at bounding box center [348, 178] width 498 height 310
click at [150, 234] on icon "0 ? ? ? ? ? º" at bounding box center [348, 178] width 498 height 310
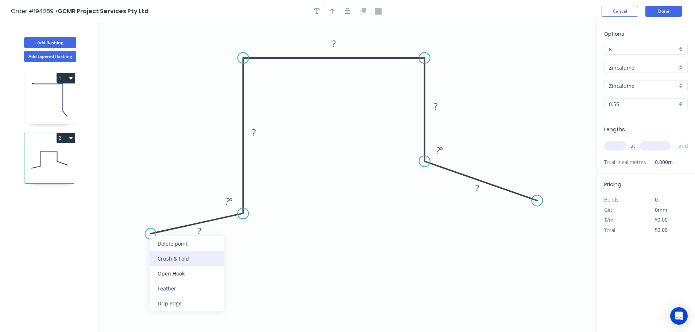
click at [168, 259] on div "Crush & Fold" at bounding box center [186, 258] width 73 height 15
drag, startPoint x: 168, startPoint y: 211, endPoint x: 165, endPoint y: 263, distance: 52.6
click at [165, 263] on rect at bounding box center [153, 265] width 29 height 15
click at [160, 265] on tspan "10" at bounding box center [159, 266] width 10 height 12
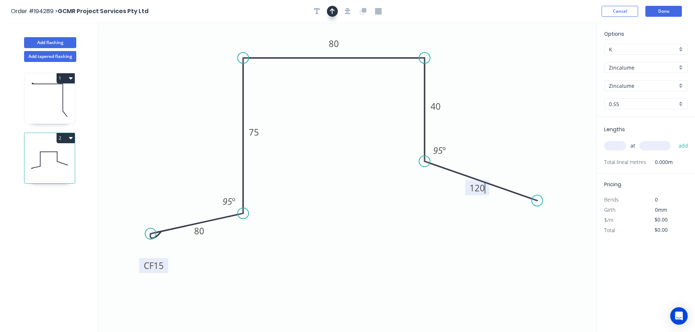
click at [334, 11] on icon "button" at bounding box center [332, 11] width 5 height 6
type input "$14.83"
click at [560, 58] on icon at bounding box center [559, 50] width 7 height 23
drag, startPoint x: 560, startPoint y: 58, endPoint x: 488, endPoint y: 78, distance: 74.8
click at [490, 78] on icon at bounding box center [500, 70] width 21 height 21
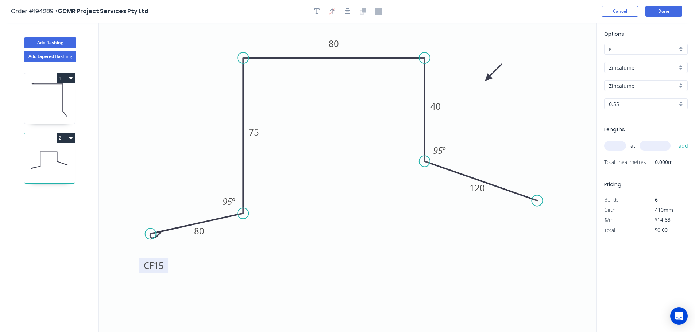
click at [619, 147] on input "text" at bounding box center [615, 145] width 22 height 9
type input "1"
type input "3700"
click at [675, 140] on button "add" at bounding box center [683, 146] width 17 height 12
type input "$54.87"
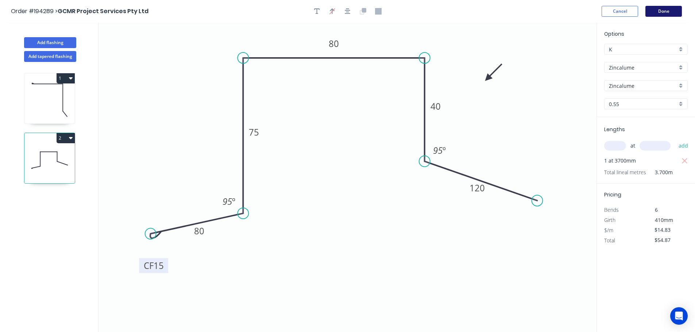
click at [667, 14] on button "Done" at bounding box center [664, 11] width 36 height 11
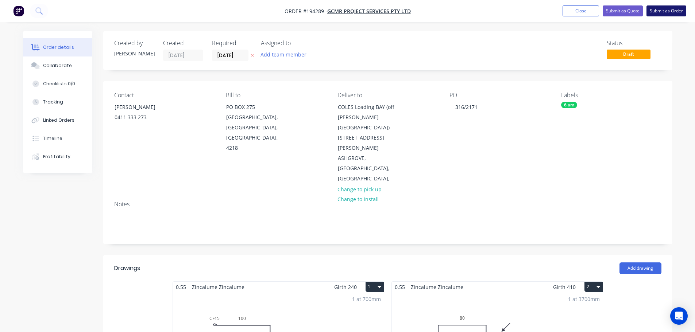
click at [667, 10] on button "Submit as Order" at bounding box center [667, 10] width 40 height 11
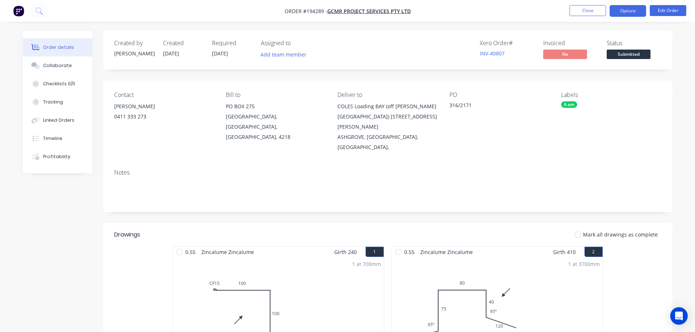
click at [629, 11] on button "Options" at bounding box center [628, 11] width 36 height 12
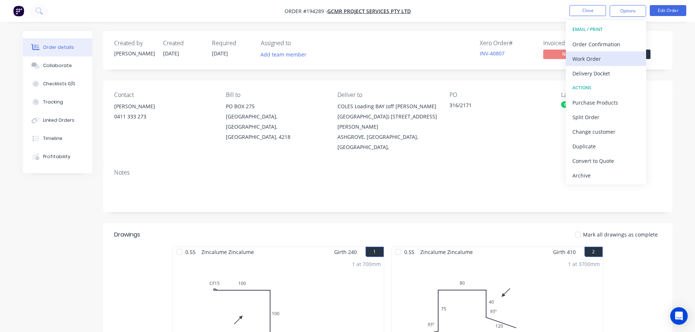
click at [587, 59] on div "Work Order" at bounding box center [606, 59] width 67 height 11
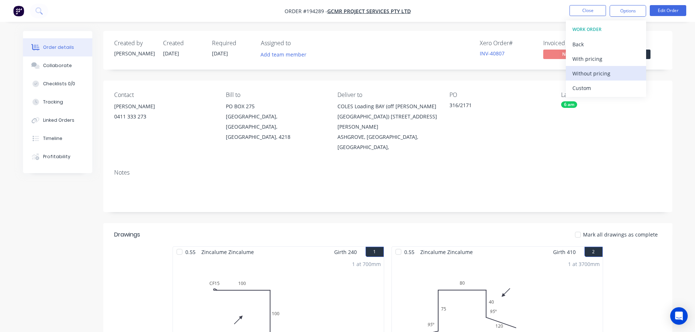
click at [586, 74] on div "Without pricing" at bounding box center [606, 73] width 67 height 11
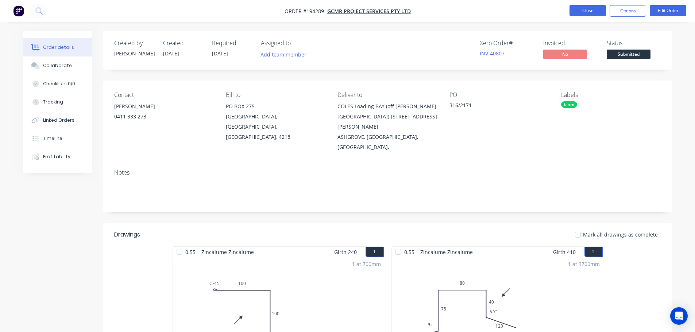
click at [579, 9] on button "Close" at bounding box center [588, 10] width 36 height 11
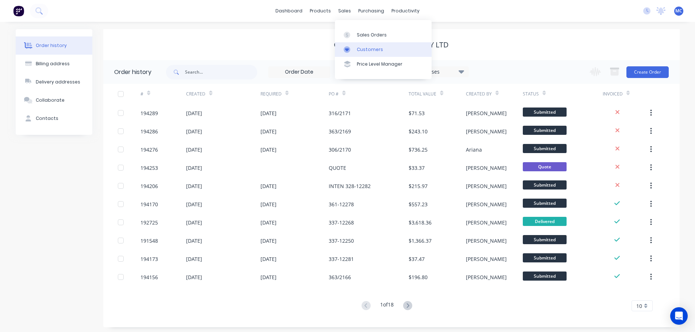
click at [364, 50] on div "Customers" at bounding box center [370, 49] width 26 height 7
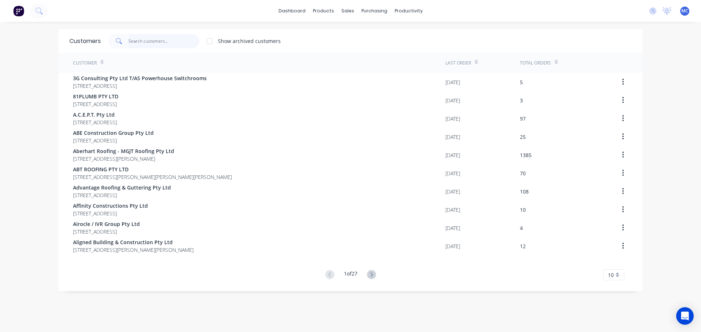
click at [134, 41] on input "text" at bounding box center [163, 41] width 71 height 15
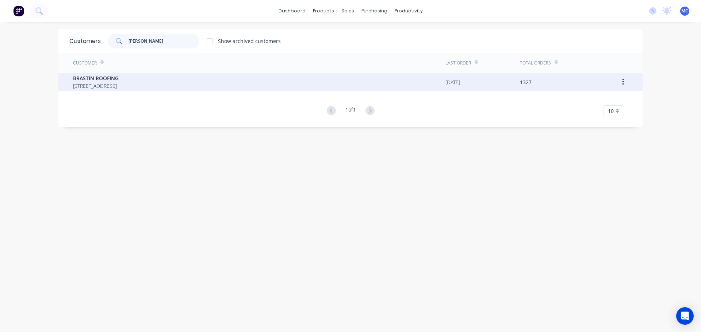
type input "[PERSON_NAME]"
click at [96, 76] on span "BRASTIN ROOFING" at bounding box center [96, 78] width 46 height 8
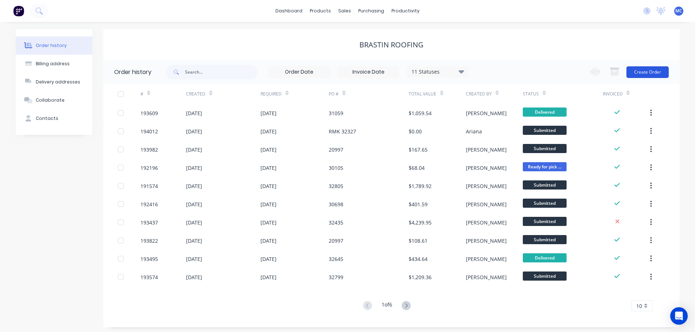
click at [645, 68] on button "Create Order" at bounding box center [648, 72] width 42 height 12
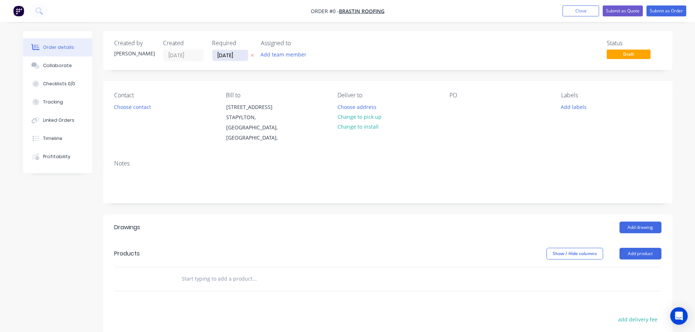
click at [225, 54] on input "[DATE]" at bounding box center [230, 55] width 36 height 11
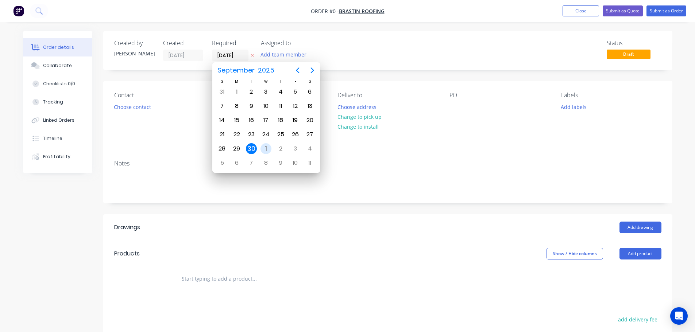
click at [266, 145] on div "1" at bounding box center [266, 148] width 11 height 11
type input "[DATE]"
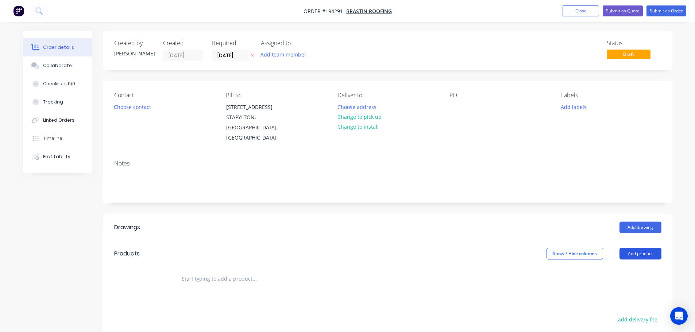
click at [643, 248] on button "Add product" at bounding box center [641, 254] width 42 height 12
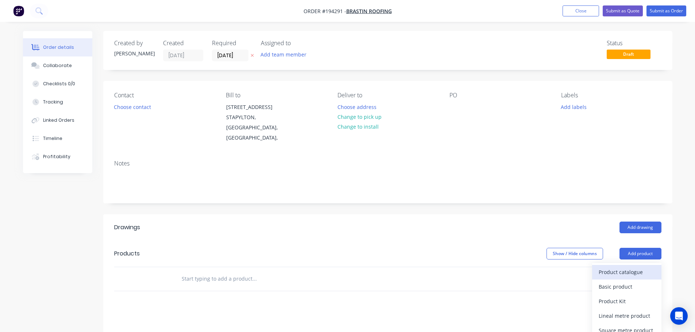
click at [625, 267] on div "Product catalogue" at bounding box center [627, 272] width 56 height 11
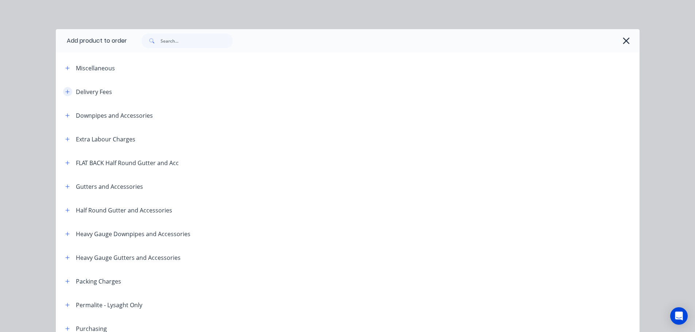
click at [65, 93] on icon "button" at bounding box center [67, 91] width 4 height 5
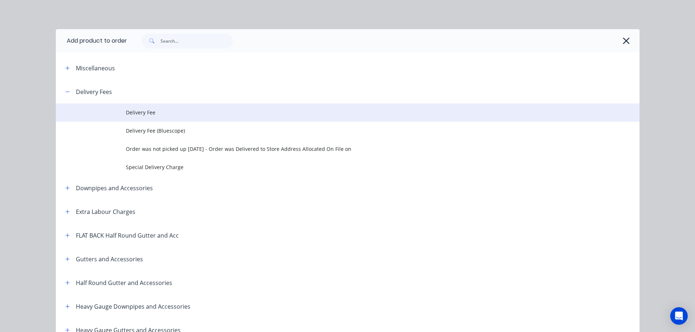
click at [142, 112] on span "Delivery Fee" at bounding box center [331, 113] width 411 height 8
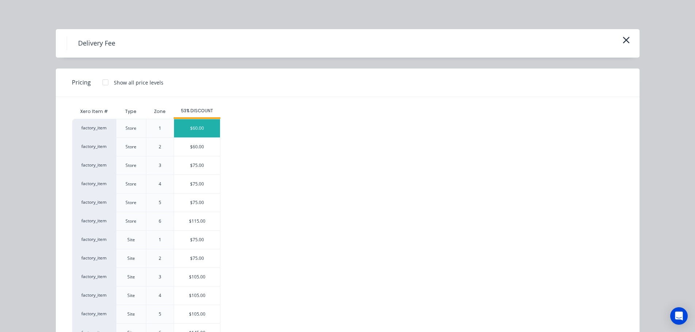
click at [195, 124] on div "$60.00" at bounding box center [197, 128] width 46 height 18
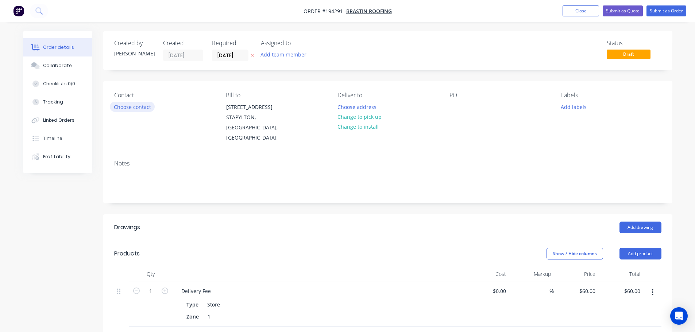
click at [130, 106] on button "Choose contact" at bounding box center [132, 107] width 45 height 10
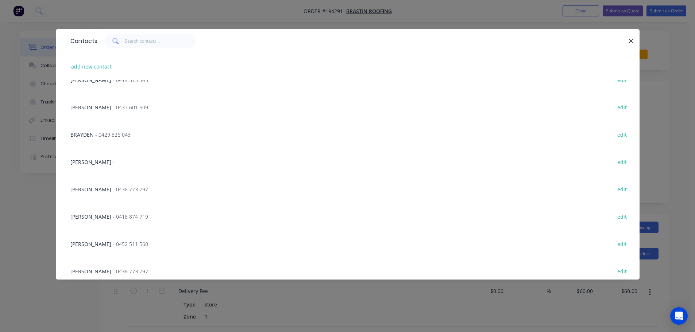
scroll to position [219, 0]
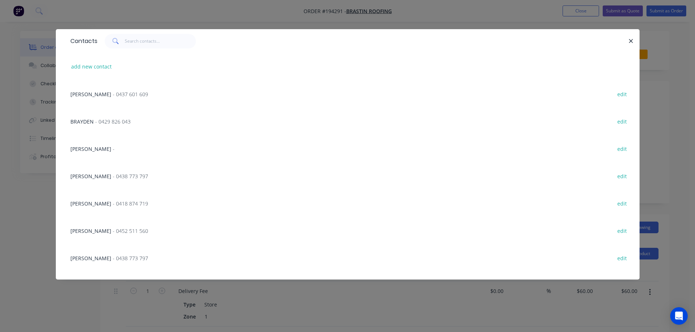
click at [110, 120] on span "- 0429 826 043" at bounding box center [112, 121] width 35 height 7
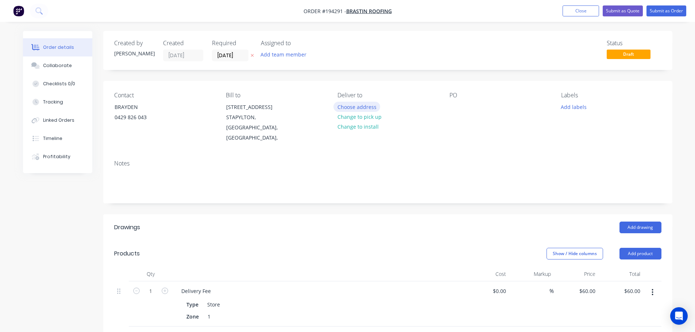
click at [361, 107] on button "Choose address" at bounding box center [357, 107] width 47 height 10
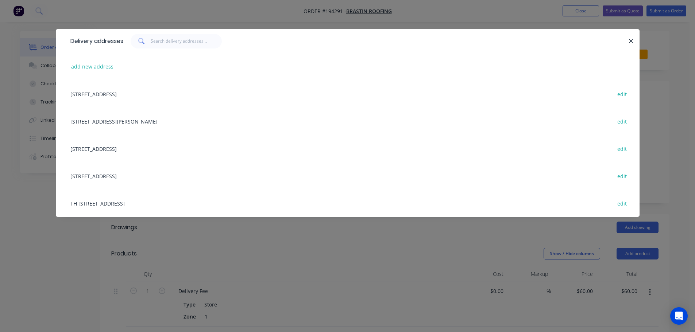
click at [141, 176] on div "[STREET_ADDRESS] edit" at bounding box center [348, 175] width 562 height 27
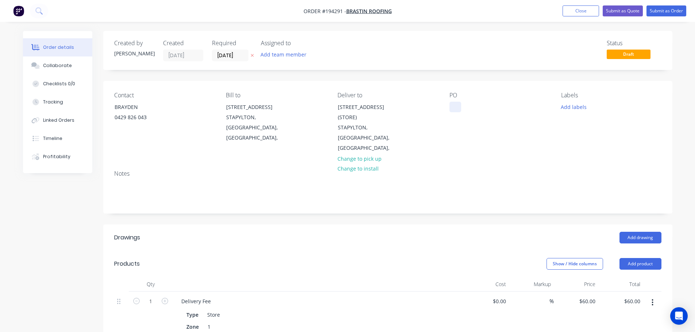
click at [456, 106] on div at bounding box center [456, 107] width 12 height 11
click at [640, 258] on button "Add product" at bounding box center [641, 264] width 42 height 12
click at [621, 276] on button "Product catalogue" at bounding box center [626, 283] width 69 height 15
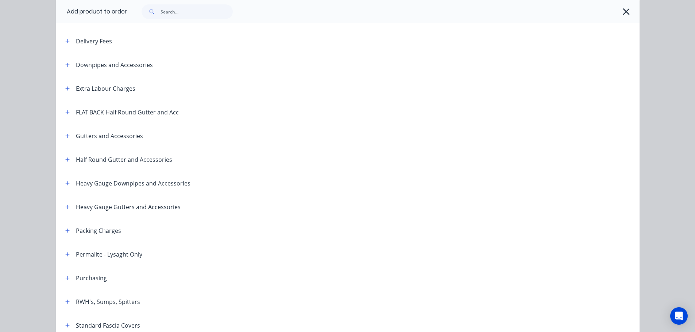
scroll to position [182, 0]
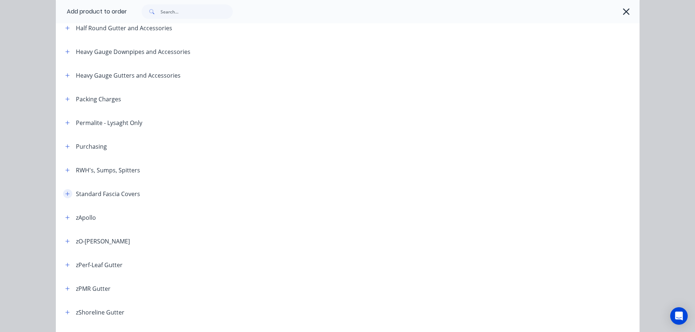
click at [68, 194] on button "button" at bounding box center [67, 193] width 9 height 9
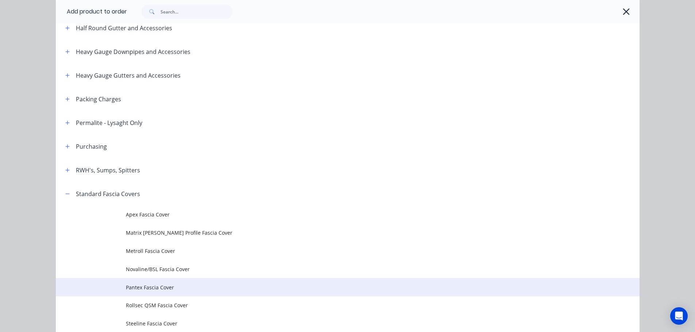
click at [142, 289] on span "Pantex Fascia Cover" at bounding box center [331, 288] width 411 height 8
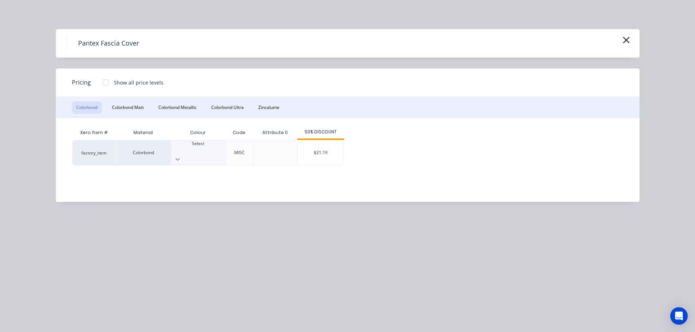
click at [181, 156] on icon at bounding box center [177, 159] width 7 height 7
drag, startPoint x: 192, startPoint y: 247, endPoint x: 187, endPoint y: 245, distance: 5.4
drag, startPoint x: 332, startPoint y: 151, endPoint x: 321, endPoint y: 163, distance: 15.7
click at [332, 152] on div "$21.19" at bounding box center [321, 152] width 46 height 25
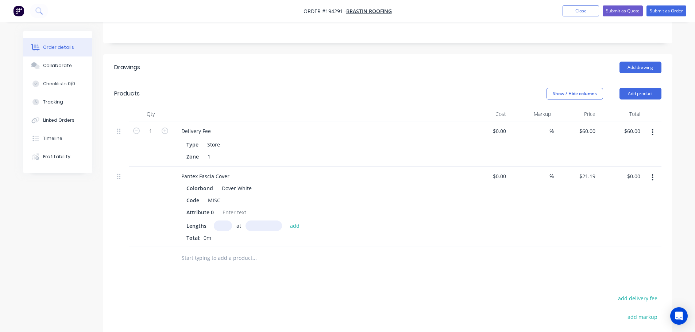
scroll to position [182, 0]
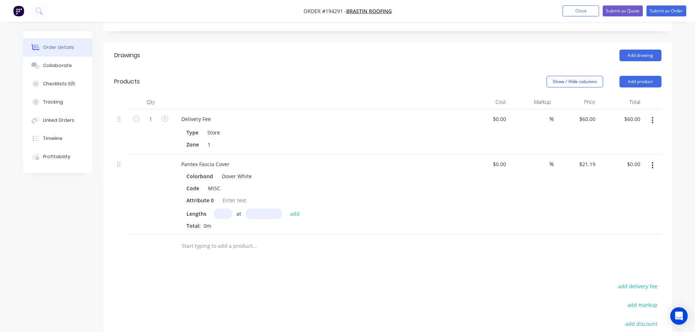
click at [226, 209] on input "text" at bounding box center [223, 214] width 18 height 11
type input "1"
type input "3200"
click at [286, 209] on button "add" at bounding box center [294, 214] width 17 height 10
type input "$67.81"
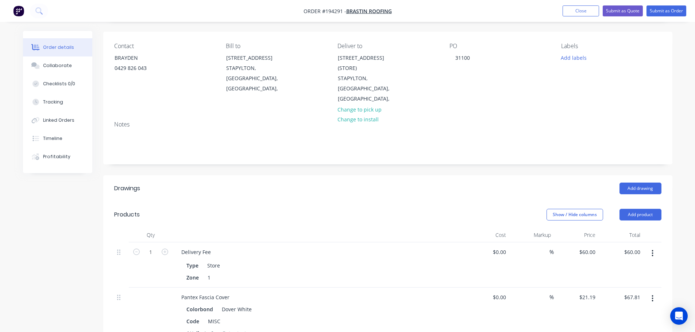
scroll to position [0, 0]
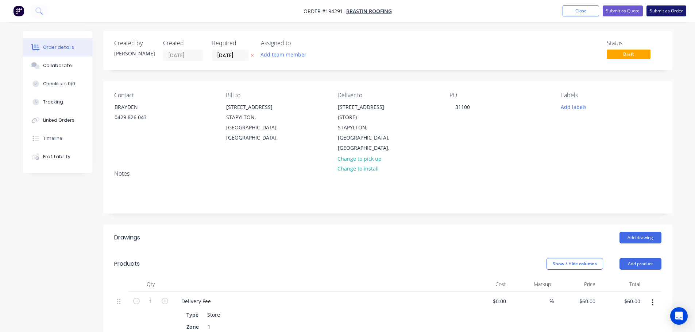
click at [668, 7] on button "Submit as Order" at bounding box center [667, 10] width 40 height 11
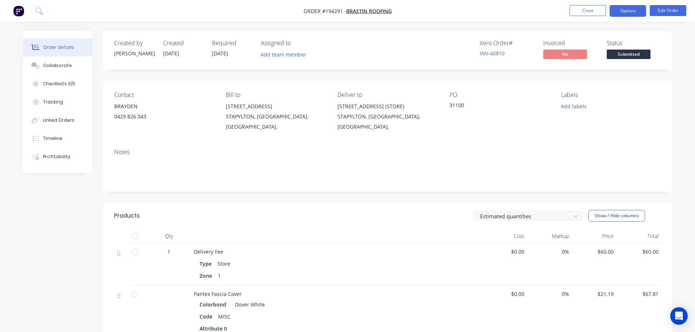
click at [623, 10] on button "Options" at bounding box center [628, 11] width 36 height 12
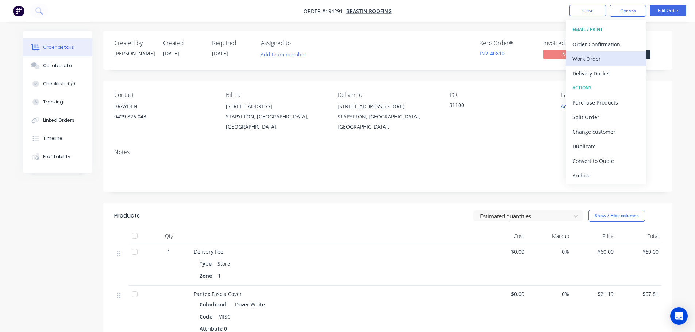
click at [586, 57] on div "Work Order" at bounding box center [606, 59] width 67 height 11
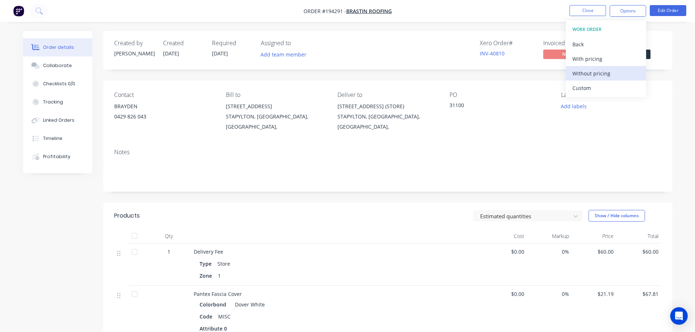
click at [586, 72] on div "Without pricing" at bounding box center [606, 73] width 67 height 11
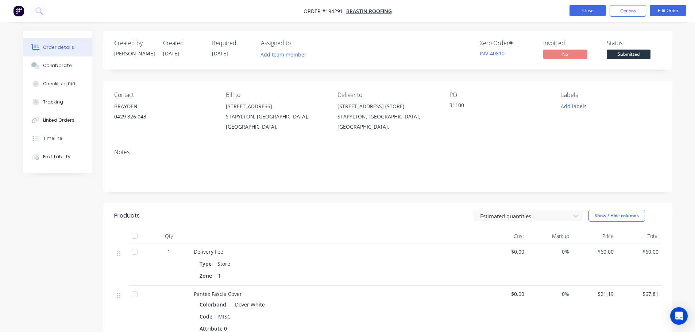
click at [575, 7] on button "Close" at bounding box center [588, 10] width 36 height 11
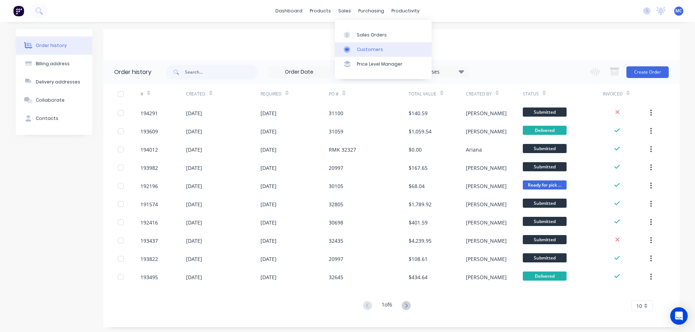
click at [372, 46] on div "Customers" at bounding box center [370, 49] width 26 height 7
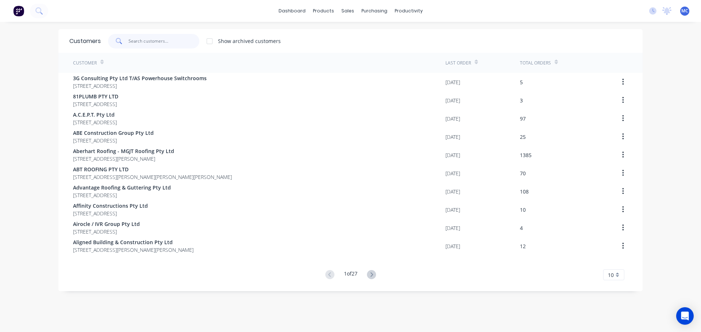
click at [129, 41] on input "text" at bounding box center [163, 41] width 71 height 15
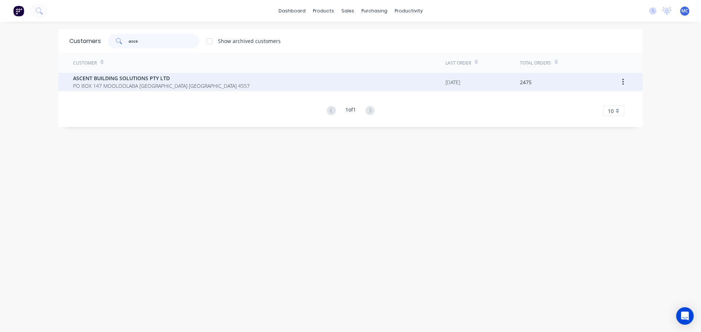
type input "asce"
click at [126, 77] on span "ASCENT BUILDING SOLUTIONS PTY LTD" at bounding box center [161, 78] width 177 height 8
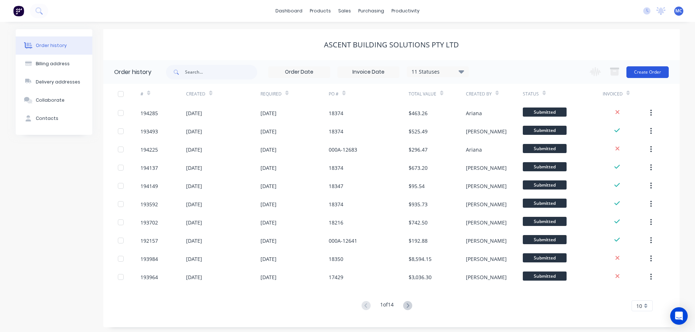
click at [651, 70] on button "Create Order" at bounding box center [648, 72] width 42 height 12
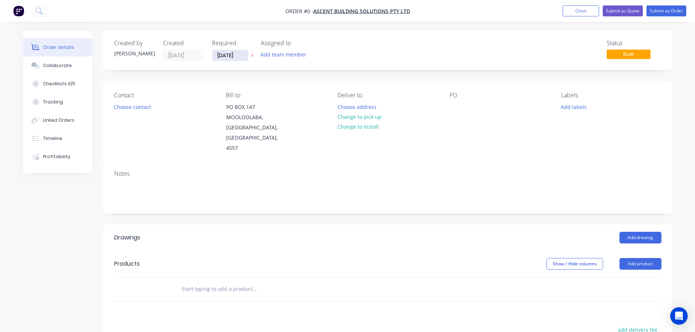
click at [228, 55] on input "[DATE]" at bounding box center [230, 55] width 36 height 11
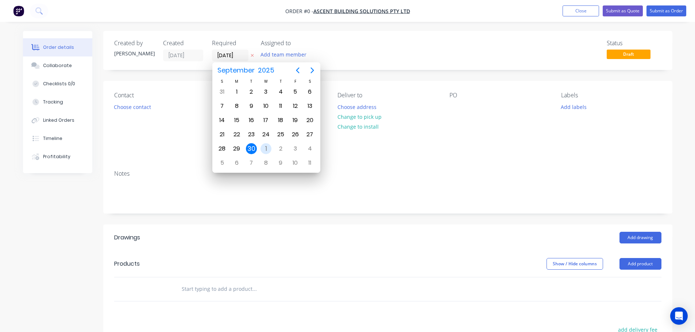
click at [266, 145] on div "1" at bounding box center [266, 148] width 11 height 11
type input "[DATE]"
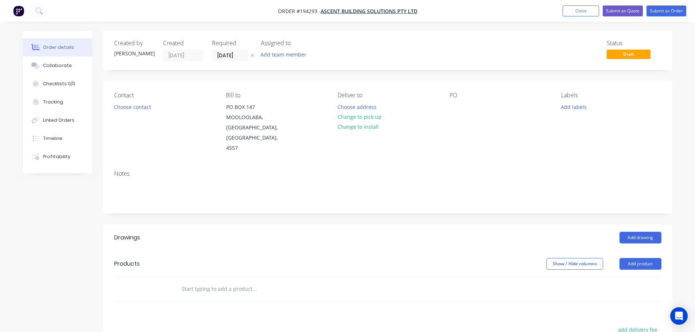
click at [577, 107] on button "Add labels" at bounding box center [574, 107] width 34 height 10
click at [575, 185] on div at bounding box center [574, 187] width 15 height 15
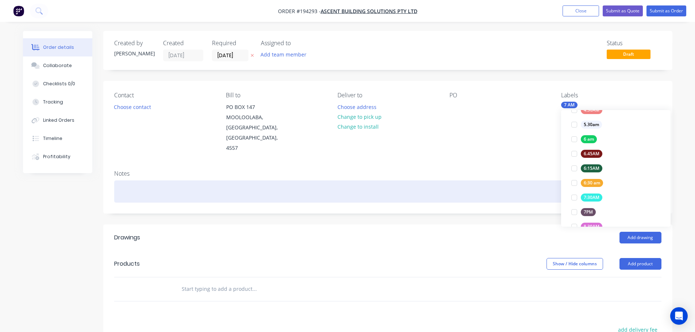
scroll to position [0, 0]
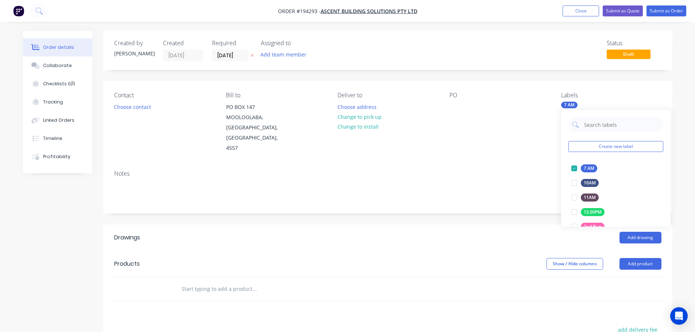
click at [516, 170] on div "Notes" at bounding box center [387, 173] width 547 height 7
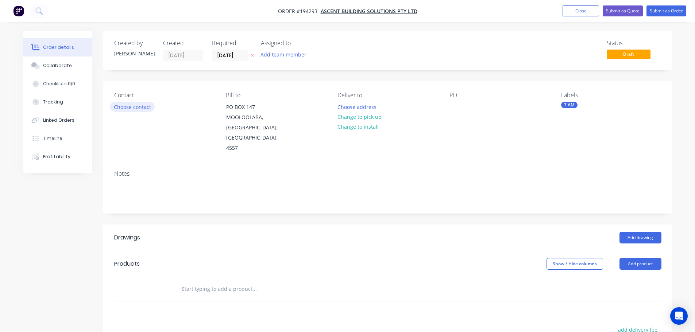
click at [136, 107] on button "Choose contact" at bounding box center [132, 107] width 45 height 10
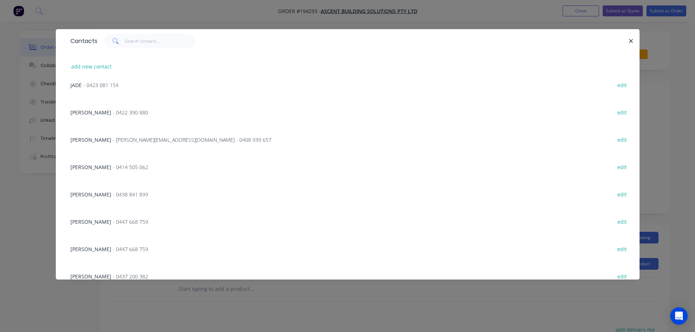
scroll to position [219, 0]
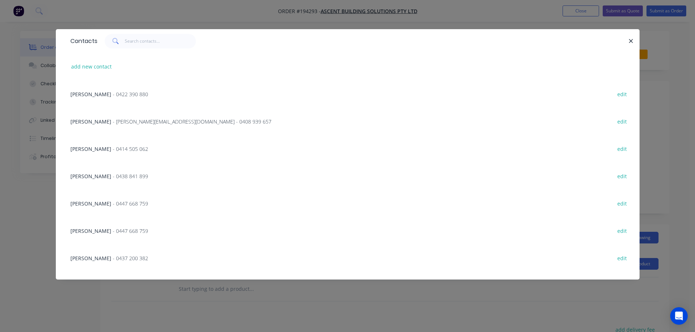
click at [113, 205] on span "- 0447 668 759" at bounding box center [130, 203] width 35 height 7
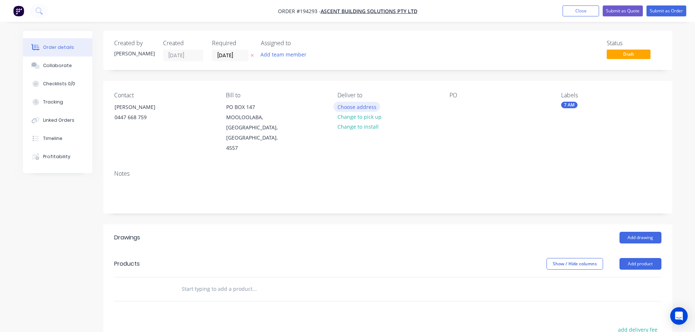
click at [357, 107] on button "Choose address" at bounding box center [357, 107] width 47 height 10
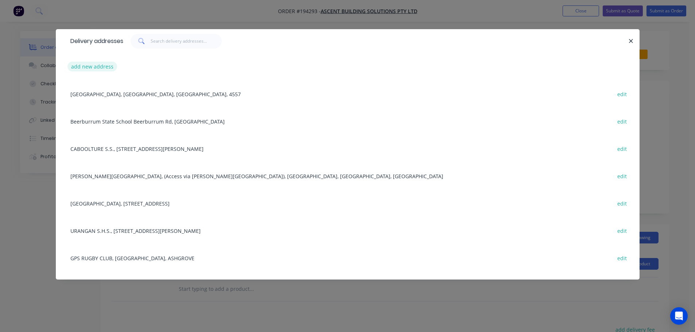
click at [91, 66] on button "add new address" at bounding box center [93, 67] width 50 height 10
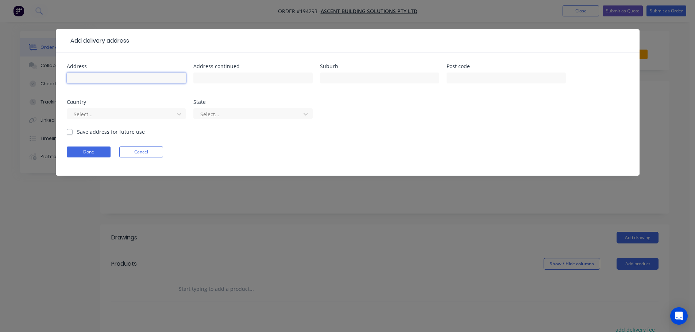
click at [100, 77] on input "text" at bounding box center [126, 78] width 119 height 11
drag, startPoint x: 380, startPoint y: 170, endPoint x: 310, endPoint y: 156, distance: 71.4
click at [379, 169] on form "Address Address continued Suburb Post code Country Select... State Select... Sa…" at bounding box center [348, 120] width 562 height 112
click at [145, 153] on button "Cancel" at bounding box center [141, 152] width 44 height 11
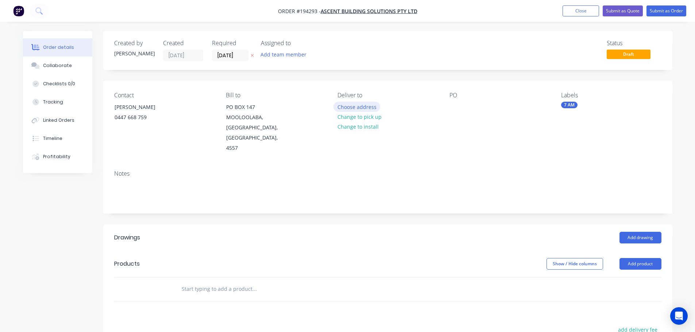
click at [365, 105] on button "Choose address" at bounding box center [357, 107] width 47 height 10
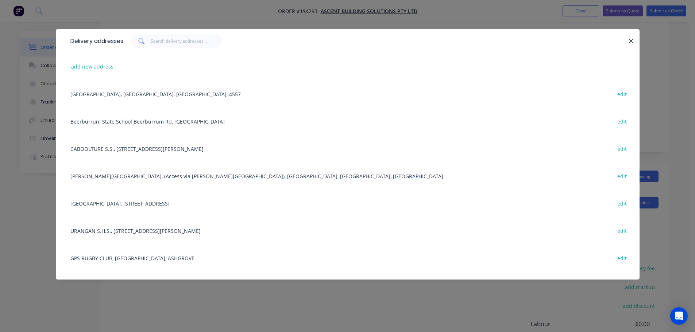
scroll to position [0, 0]
click at [87, 66] on button "add new address" at bounding box center [93, 67] width 50 height 10
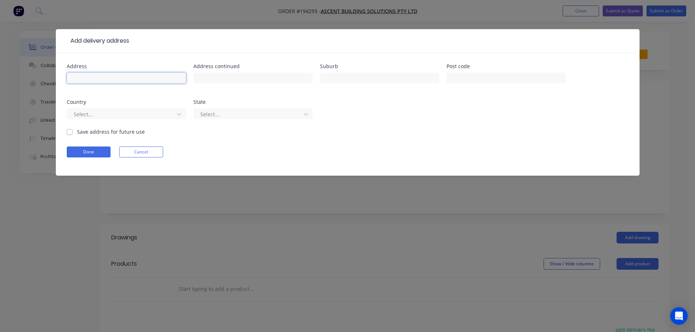
click at [81, 76] on input "text" at bounding box center [126, 78] width 119 height 11
type input "[GEOGRAPHIC_DATA] L block"
type input "MacGregor"
click at [77, 131] on label "Save address for future use" at bounding box center [111, 132] width 68 height 8
click at [68, 131] on input "Save address for future use" at bounding box center [70, 131] width 6 height 7
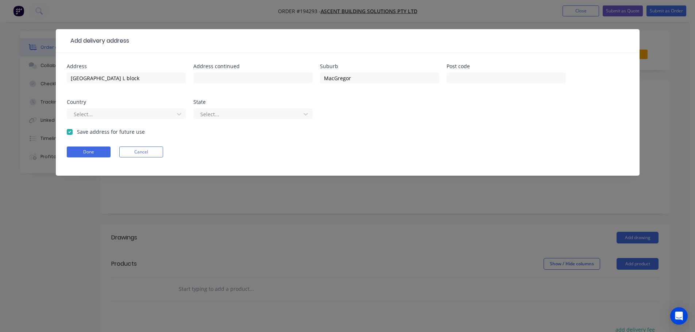
checkbox input "true"
click at [83, 151] on button "Done" at bounding box center [89, 152] width 44 height 11
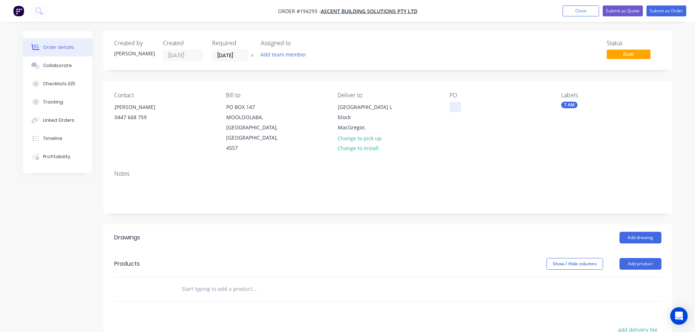
click at [456, 105] on div at bounding box center [456, 107] width 12 height 11
click at [638, 232] on button "Add drawing" at bounding box center [641, 238] width 42 height 12
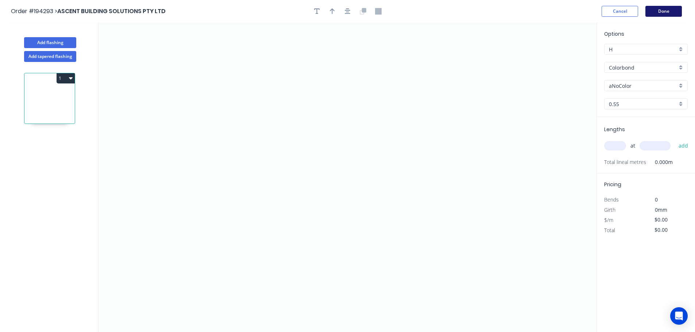
click at [668, 9] on button "Done" at bounding box center [664, 11] width 36 height 11
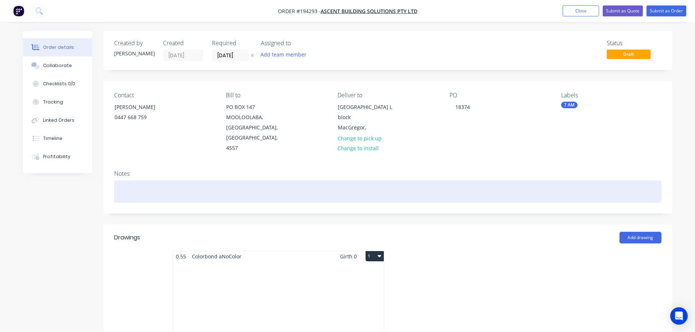
click at [128, 181] on div at bounding box center [387, 192] width 547 height 22
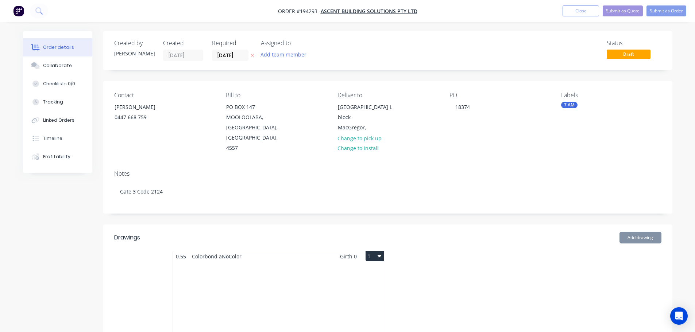
click at [284, 270] on div "Total lm $/M Total 0m $0.00 $0.00" at bounding box center [278, 317] width 211 height 111
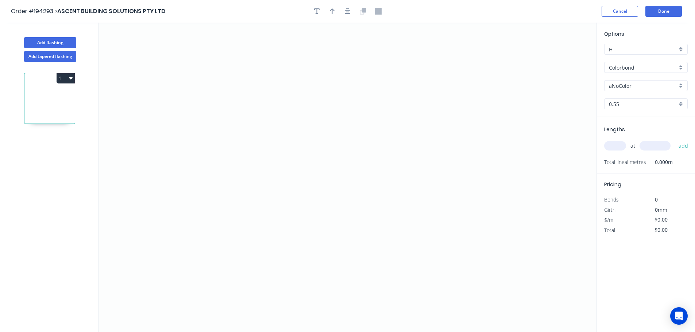
click at [629, 82] on input "aNoColor" at bounding box center [643, 86] width 68 height 8
click at [624, 100] on div "Dover White" at bounding box center [646, 103] width 83 height 13
type input "Dover White"
click at [614, 145] on input "text" at bounding box center [615, 145] width 22 height 9
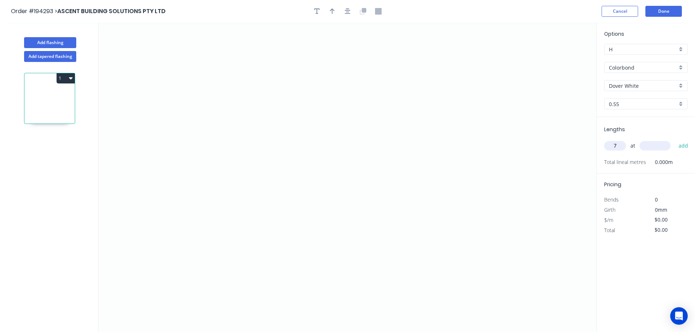
type input "7"
type input "2400"
click at [675, 140] on button "add" at bounding box center [683, 146] width 17 height 12
click at [463, 91] on icon "0" at bounding box center [348, 178] width 498 height 310
click at [514, 92] on icon "0" at bounding box center [348, 178] width 498 height 310
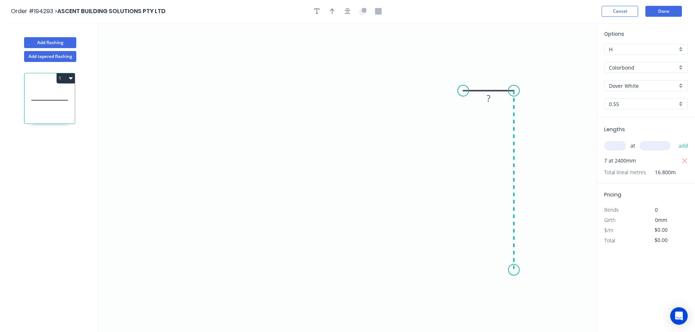
click at [504, 270] on icon "0 ?" at bounding box center [348, 178] width 498 height 310
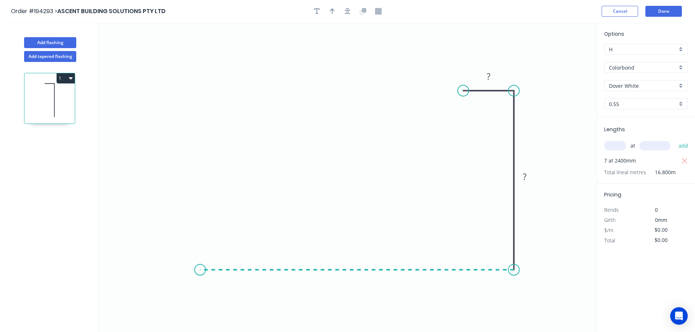
click at [200, 250] on icon "0 ? ?" at bounding box center [348, 178] width 498 height 310
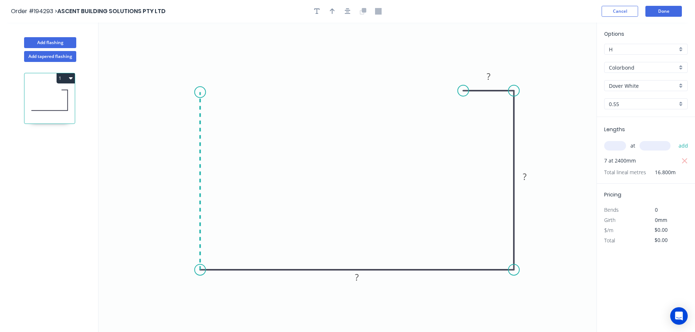
click at [204, 92] on icon "0 ? ? ?" at bounding box center [348, 178] width 498 height 310
click at [249, 93] on icon "0 ? ? ? ?" at bounding box center [348, 178] width 498 height 310
click at [228, 72] on rect at bounding box center [225, 77] width 24 height 15
type input "2"
click at [491, 76] on rect at bounding box center [488, 77] width 15 height 10
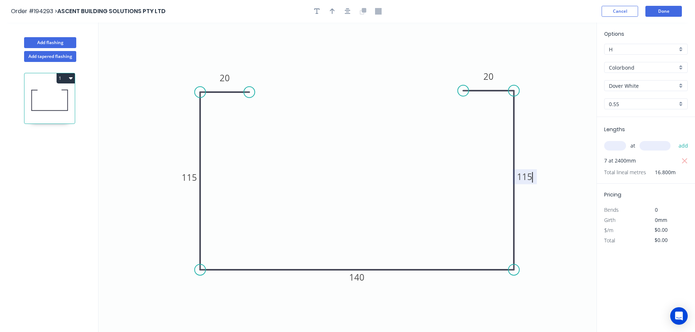
type input "$15.59"
type input "$261.91"
click at [334, 11] on icon "button" at bounding box center [332, 11] width 5 height 6
drag, startPoint x: 559, startPoint y: 57, endPoint x: 552, endPoint y: 140, distance: 84.2
click at [552, 140] on icon at bounding box center [552, 131] width 7 height 23
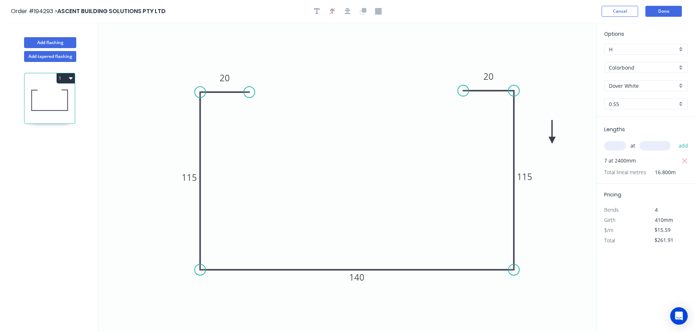
click at [552, 140] on icon at bounding box center [552, 131] width 7 height 23
click at [42, 42] on button "Add flashing" at bounding box center [50, 42] width 52 height 11
type input "$0.00"
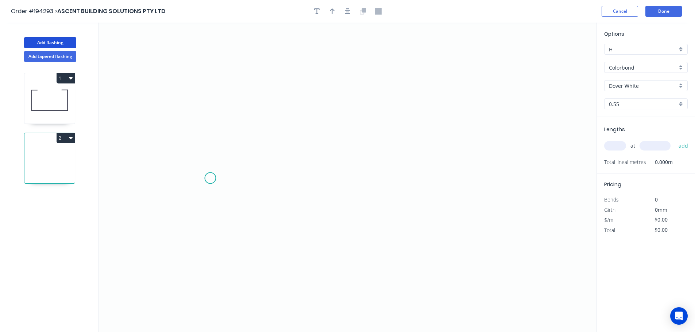
click at [210, 178] on icon "0" at bounding box center [348, 178] width 498 height 310
drag, startPoint x: 208, startPoint y: 223, endPoint x: 361, endPoint y: 213, distance: 153.2
click at [209, 223] on icon "0" at bounding box center [348, 178] width 498 height 310
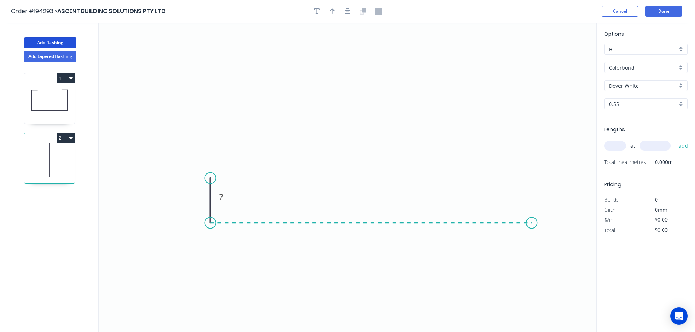
drag, startPoint x: 532, startPoint y: 216, endPoint x: 528, endPoint y: 207, distance: 9.2
click at [532, 215] on icon "0 ?" at bounding box center [348, 178] width 498 height 310
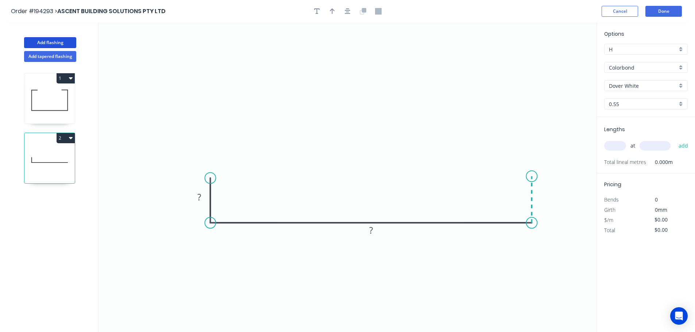
click at [532, 177] on icon at bounding box center [532, 200] width 0 height 47
click at [545, 194] on rect at bounding box center [542, 197] width 15 height 10
click at [345, 10] on icon "button" at bounding box center [348, 11] width 6 height 7
type input "$8.10"
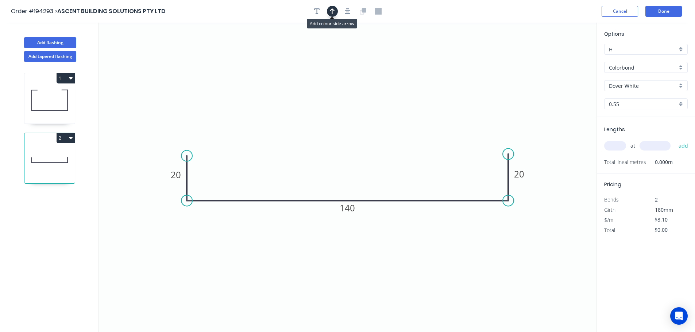
click at [335, 12] on button "button" at bounding box center [332, 11] width 11 height 11
drag, startPoint x: 559, startPoint y: 57, endPoint x: 412, endPoint y: 274, distance: 261.6
click at [412, 274] on icon at bounding box center [412, 264] width 7 height 23
click at [412, 274] on icon at bounding box center [418, 267] width 21 height 21
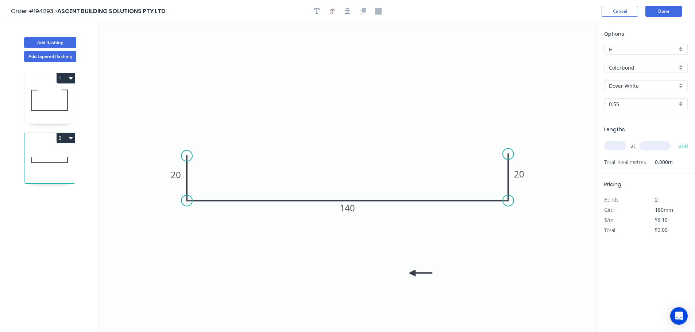
click at [412, 274] on icon at bounding box center [420, 273] width 23 height 7
click at [412, 274] on icon at bounding box center [418, 279] width 21 height 21
drag, startPoint x: 412, startPoint y: 274, endPoint x: 403, endPoint y: 253, distance: 23.0
click at [403, 253] on icon at bounding box center [404, 261] width 7 height 23
click at [616, 146] on input "text" at bounding box center [615, 145] width 22 height 9
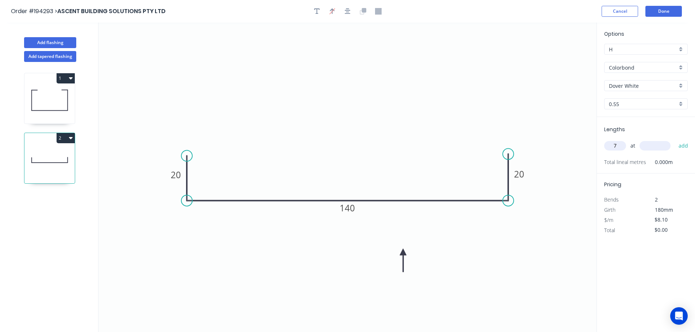
type input "7"
type input "2400"
click at [675, 140] on button "add" at bounding box center [683, 146] width 17 height 12
type input "$136.08"
click at [662, 11] on button "Done" at bounding box center [664, 11] width 36 height 11
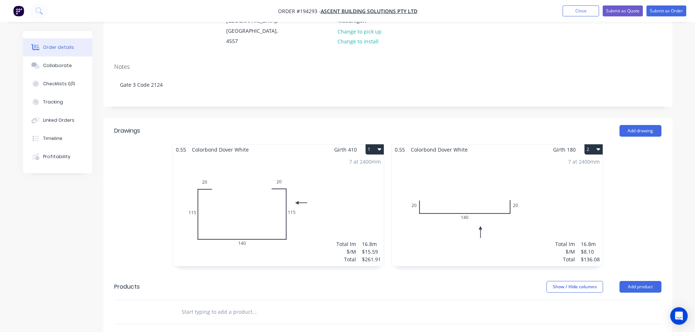
scroll to position [109, 0]
click at [339, 180] on div "7 at 2400mm Total lm $/M Total 16.8m $15.59 $261.91" at bounding box center [278, 208] width 211 height 111
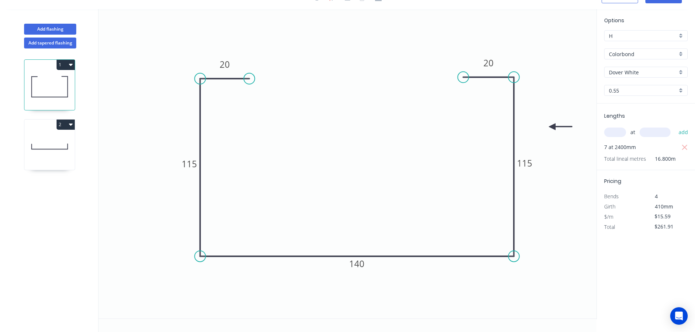
scroll to position [14, 0]
drag, startPoint x: 552, startPoint y: 125, endPoint x: 559, endPoint y: 126, distance: 6.6
click at [567, 126] on icon "0 20 115 140 115 20" at bounding box center [348, 164] width 498 height 310
drag, startPoint x: 564, startPoint y: 126, endPoint x: 578, endPoint y: 127, distance: 13.5
click at [578, 127] on icon at bounding box center [585, 126] width 23 height 7
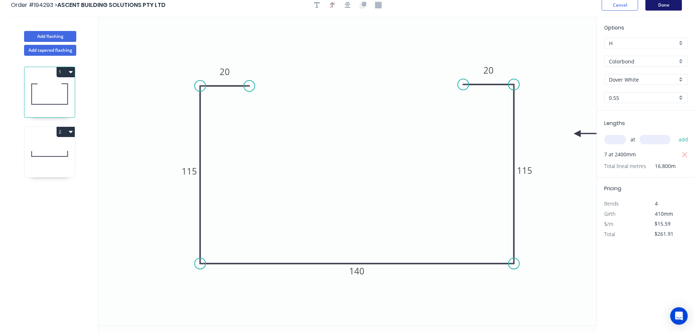
scroll to position [0, 0]
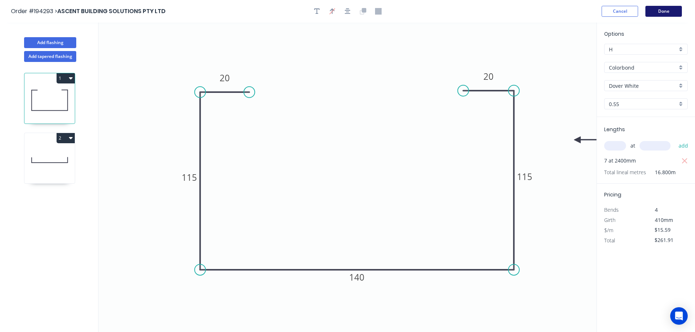
click at [670, 11] on button "Done" at bounding box center [664, 11] width 36 height 11
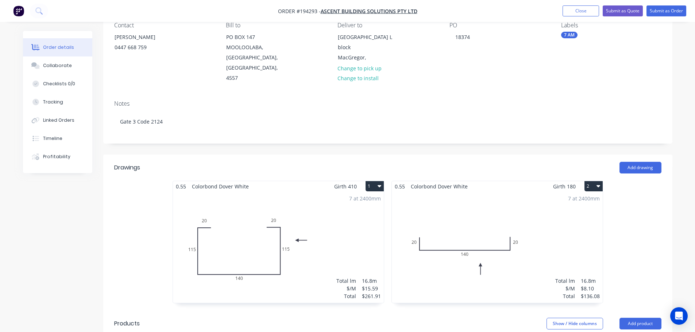
scroll to position [73, 0]
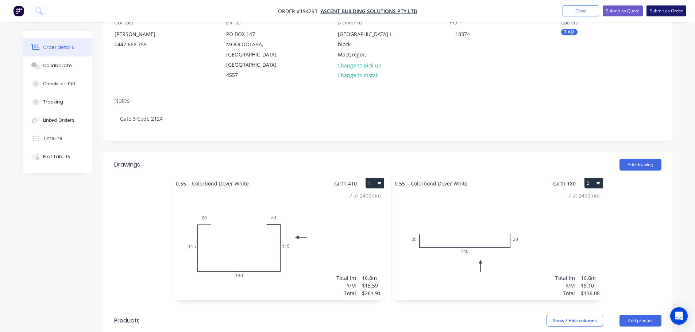
click at [662, 12] on button "Submit as Order" at bounding box center [667, 10] width 40 height 11
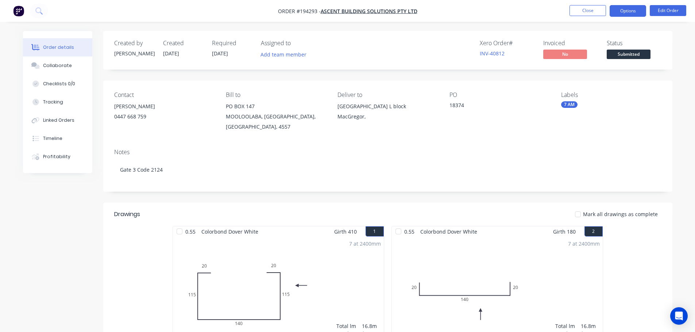
click at [622, 9] on button "Options" at bounding box center [628, 11] width 36 height 12
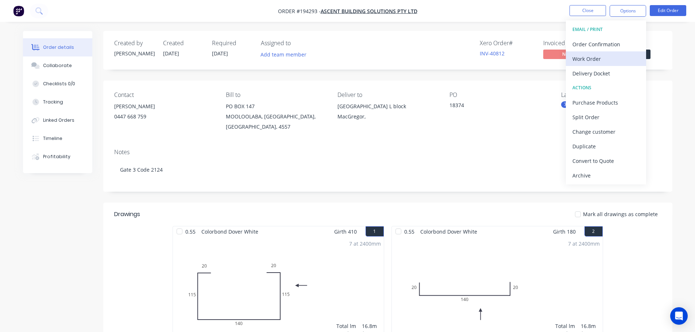
click at [581, 61] on div "Work Order" at bounding box center [606, 59] width 67 height 11
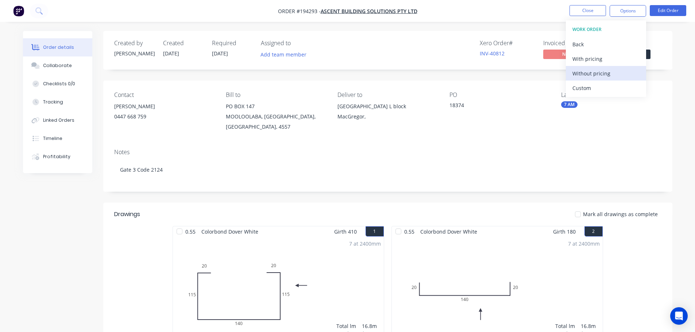
click at [587, 73] on div "Without pricing" at bounding box center [606, 73] width 67 height 11
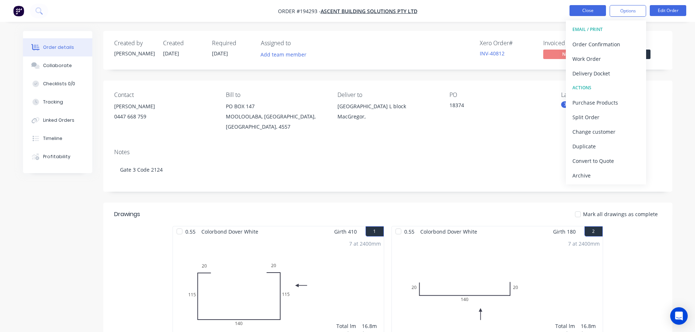
click at [581, 10] on button "Close" at bounding box center [588, 10] width 36 height 11
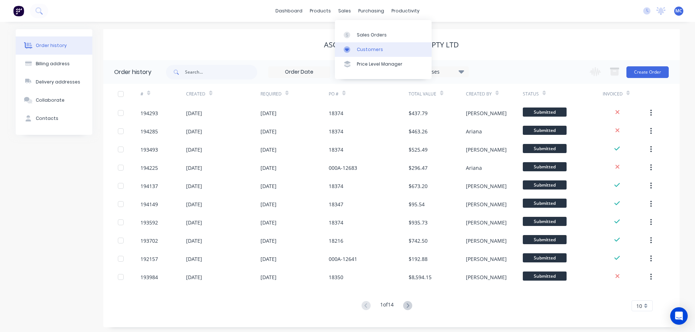
click at [368, 49] on div "Customers" at bounding box center [370, 49] width 26 height 7
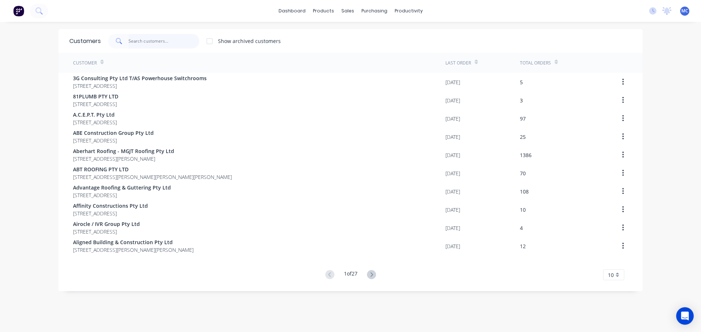
click at [143, 39] on input "text" at bounding box center [163, 41] width 71 height 15
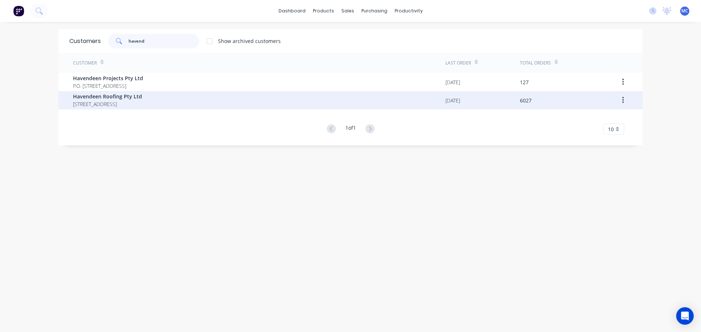
type input "havend"
click at [103, 99] on span "Havendeen Roofing Pty Ltd" at bounding box center [107, 97] width 69 height 8
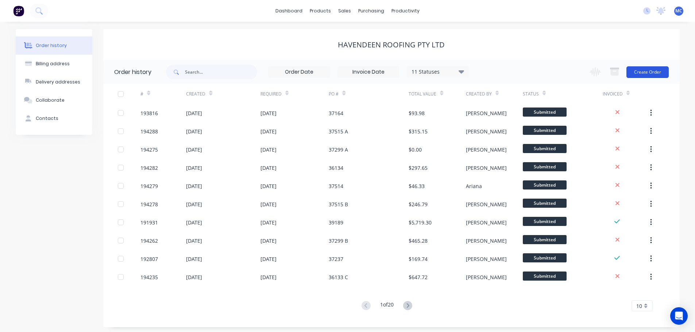
click at [651, 70] on button "Create Order" at bounding box center [648, 72] width 42 height 12
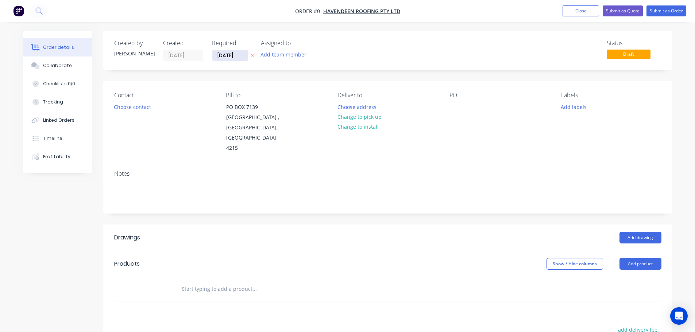
click at [228, 54] on input "[DATE]" at bounding box center [230, 55] width 36 height 11
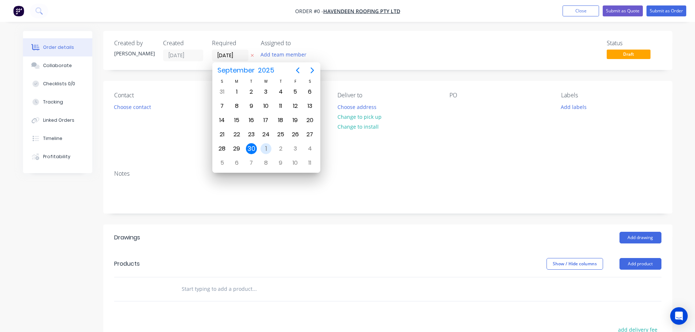
click at [265, 147] on div "1" at bounding box center [266, 148] width 11 height 11
type input "[DATE]"
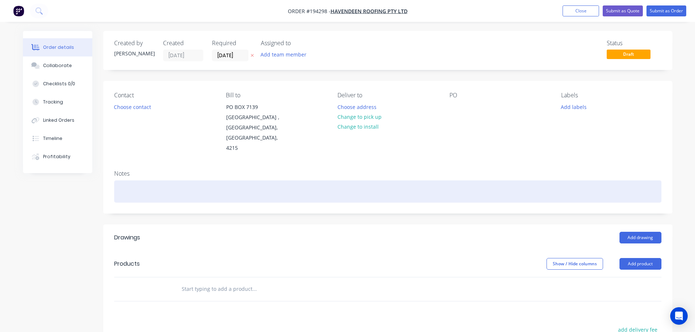
drag, startPoint x: 573, startPoint y: 108, endPoint x: 561, endPoint y: 188, distance: 81.5
click at [574, 107] on button "Add labels" at bounding box center [574, 107] width 34 height 10
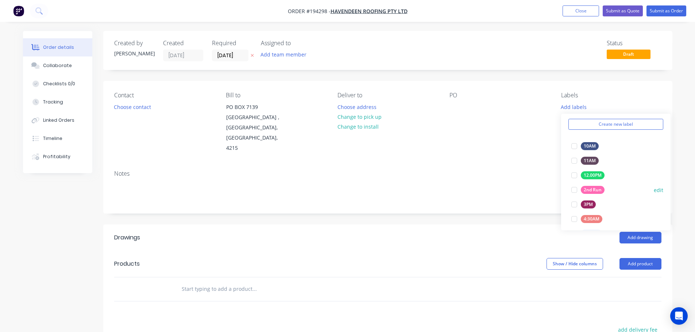
scroll to position [109, 0]
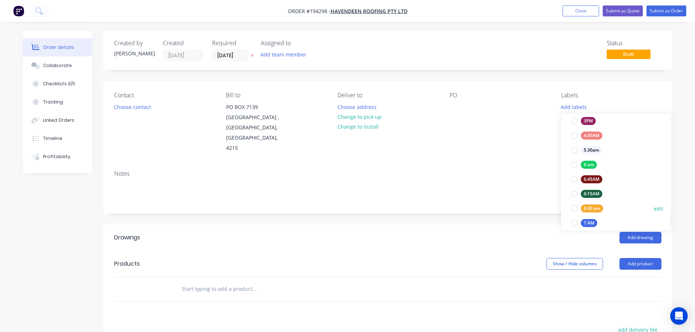
click at [576, 209] on div at bounding box center [574, 208] width 15 height 15
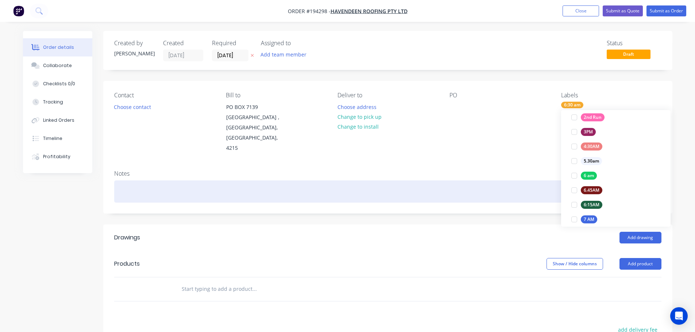
scroll to position [0, 0]
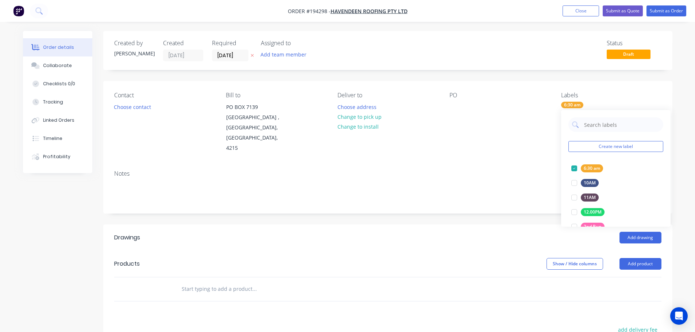
click at [538, 154] on div "Contact Choose contact [PERSON_NAME] to [STREET_ADDRESS] Deliver to Choose addr…" at bounding box center [387, 123] width 569 height 84
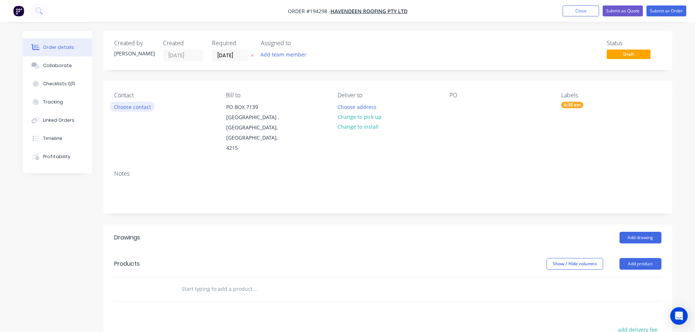
click at [129, 107] on button "Choose contact" at bounding box center [132, 107] width 45 height 10
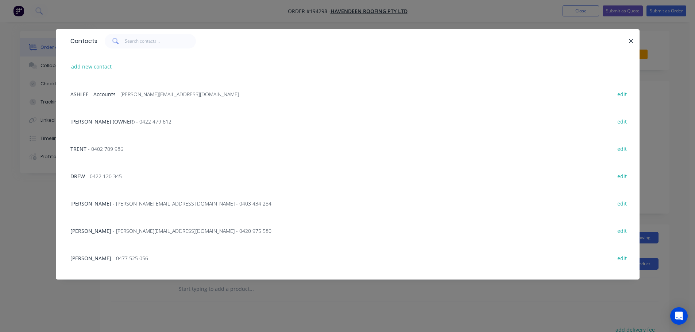
click at [113, 257] on span "- 0477 525 056" at bounding box center [130, 258] width 35 height 7
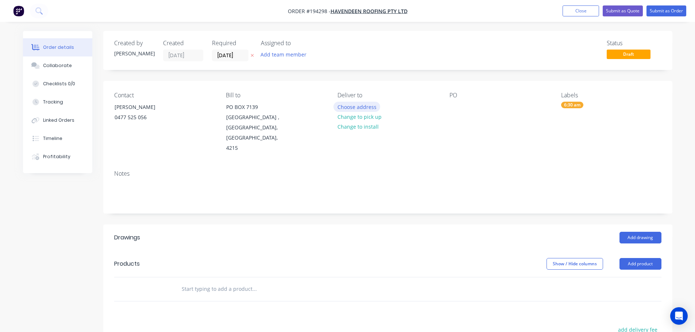
click at [355, 105] on button "Choose address" at bounding box center [357, 107] width 47 height 10
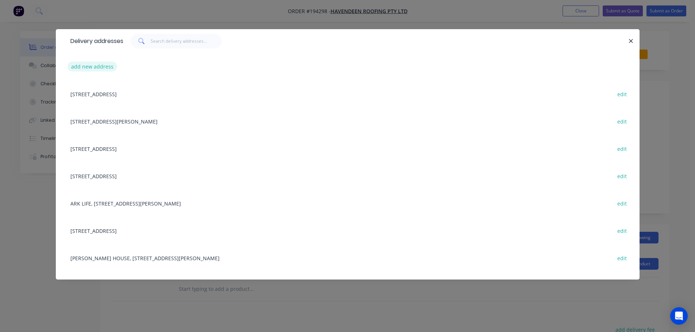
click at [89, 65] on button "add new address" at bounding box center [93, 67] width 50 height 10
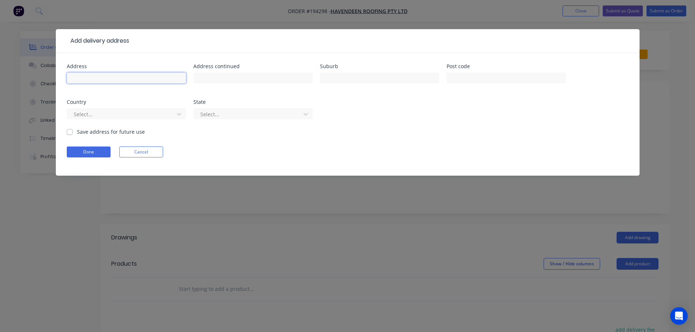
click at [87, 77] on input "text" at bounding box center [126, 78] width 119 height 11
type input "[GEOGRAPHIC_DATA] [PERSON_NAME] Dve"
type input "[GEOGRAPHIC_DATA]"
click at [83, 151] on button "Done" at bounding box center [89, 152] width 44 height 11
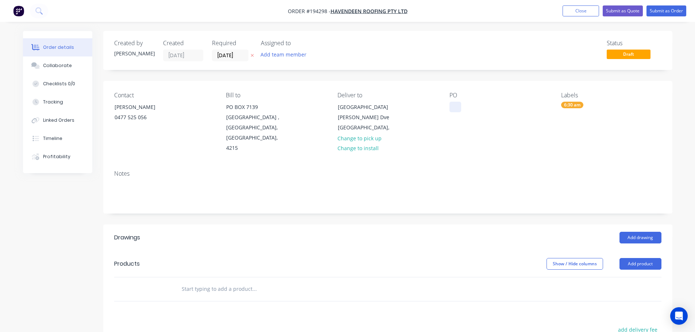
click at [454, 107] on div at bounding box center [456, 107] width 12 height 11
click at [642, 232] on button "Add drawing" at bounding box center [641, 238] width 42 height 12
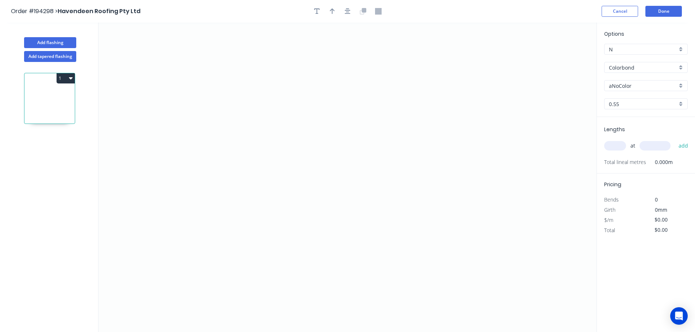
click at [625, 69] on input "Colorbond" at bounding box center [643, 68] width 68 height 8
click at [625, 131] on div "Zincalume" at bounding box center [646, 131] width 83 height 13
type input "Zincalume"
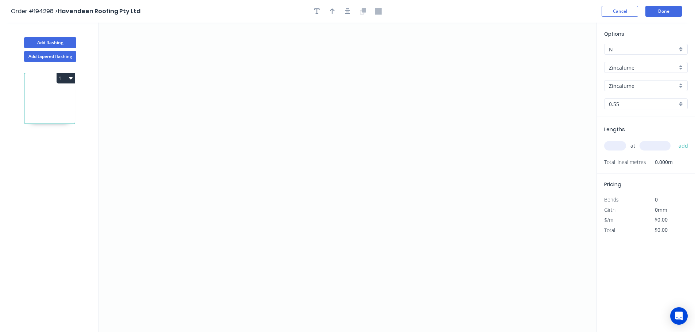
click at [617, 146] on input "text" at bounding box center [615, 145] width 22 height 9
type input "3"
type input "5000"
click at [675, 140] on button "add" at bounding box center [683, 146] width 17 height 12
click at [300, 52] on icon "0" at bounding box center [348, 178] width 498 height 310
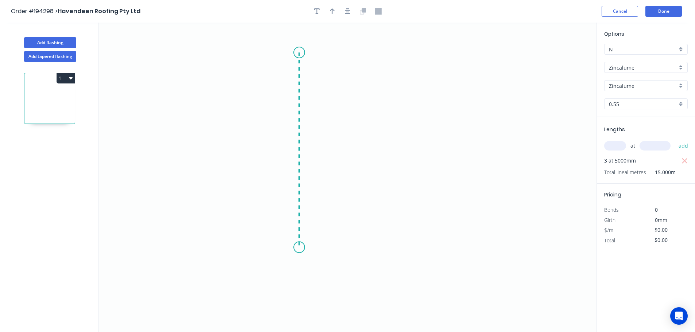
click at [305, 248] on icon "0" at bounding box center [348, 178] width 498 height 310
click at [482, 258] on icon "0 ?" at bounding box center [348, 178] width 498 height 310
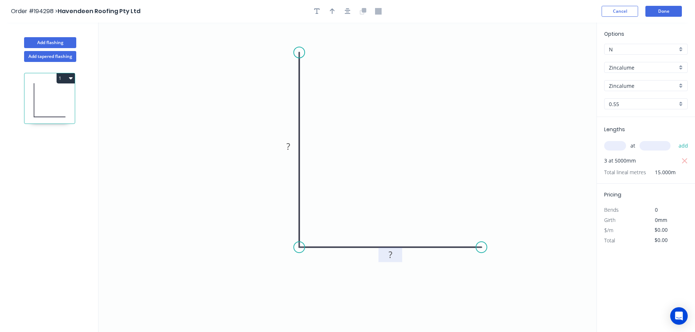
click at [390, 254] on tspan "?" at bounding box center [391, 255] width 4 height 12
click at [333, 11] on icon "button" at bounding box center [332, 11] width 5 height 7
type input "$8.89"
type input "$133.35"
click at [560, 58] on icon at bounding box center [559, 50] width 7 height 23
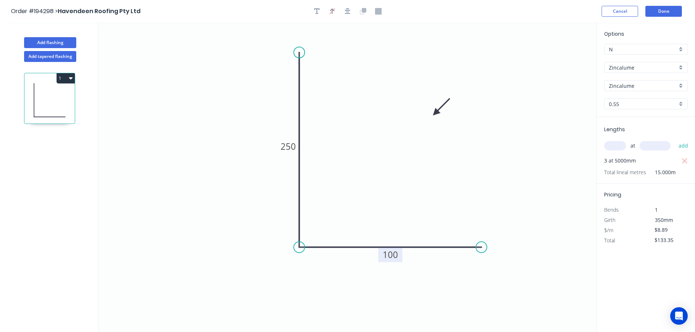
drag, startPoint x: 560, startPoint y: 58, endPoint x: 420, endPoint y: 139, distance: 161.9
click at [431, 118] on icon at bounding box center [441, 107] width 21 height 21
click at [664, 8] on button "Done" at bounding box center [664, 11] width 36 height 11
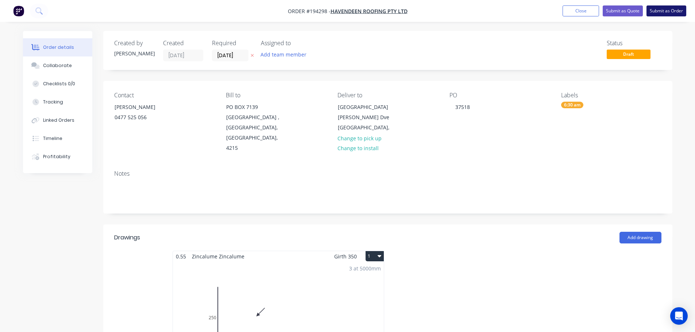
click at [665, 9] on button "Submit as Order" at bounding box center [667, 10] width 40 height 11
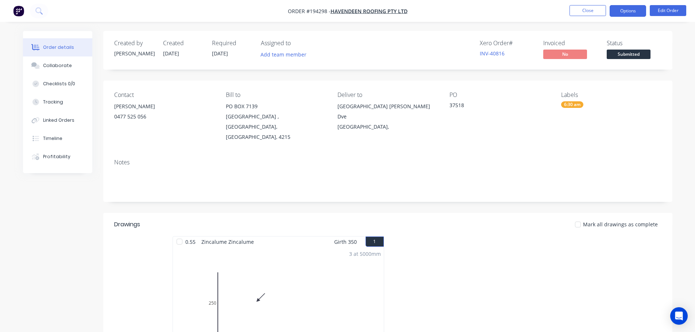
click at [626, 11] on button "Options" at bounding box center [628, 11] width 36 height 12
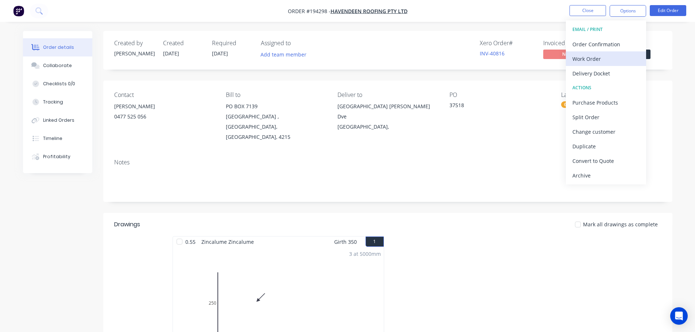
click at [585, 58] on div "Work Order" at bounding box center [606, 59] width 67 height 11
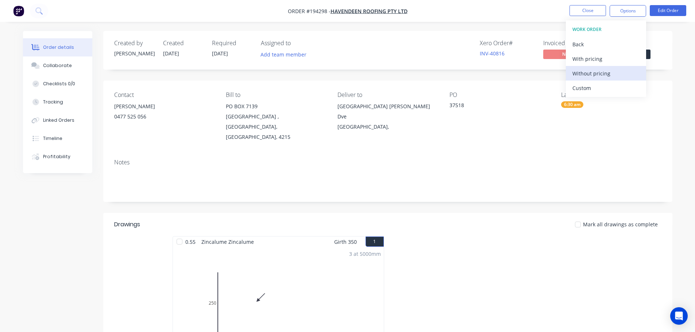
click at [582, 75] on div "Without pricing" at bounding box center [606, 73] width 67 height 11
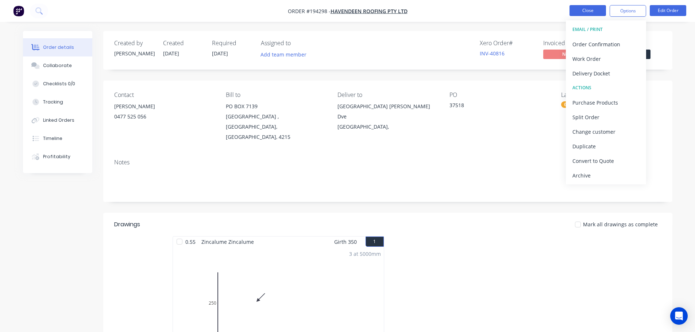
click at [582, 7] on button "Close" at bounding box center [588, 10] width 36 height 11
